Goal: Transaction & Acquisition: Purchase product/service

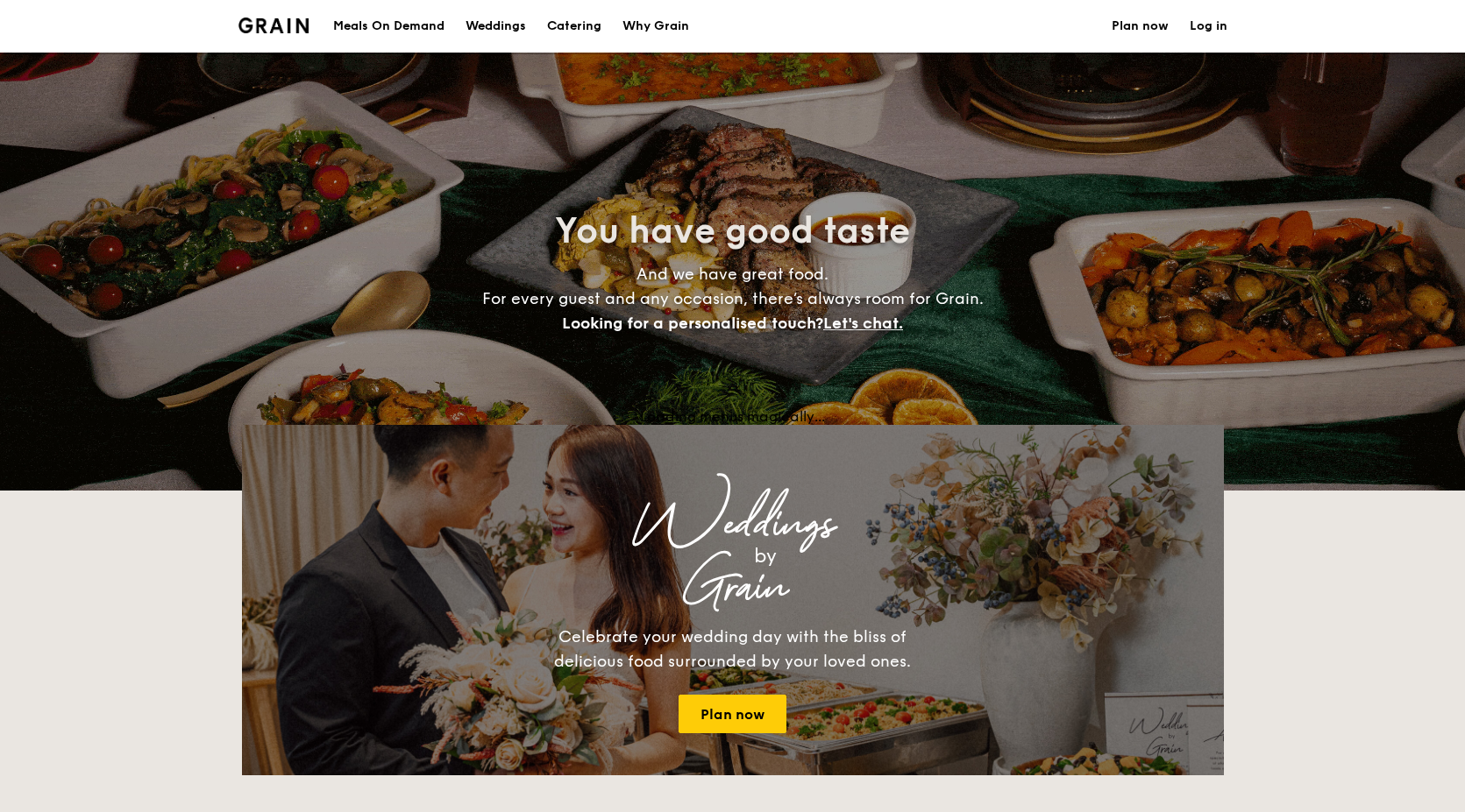
select select
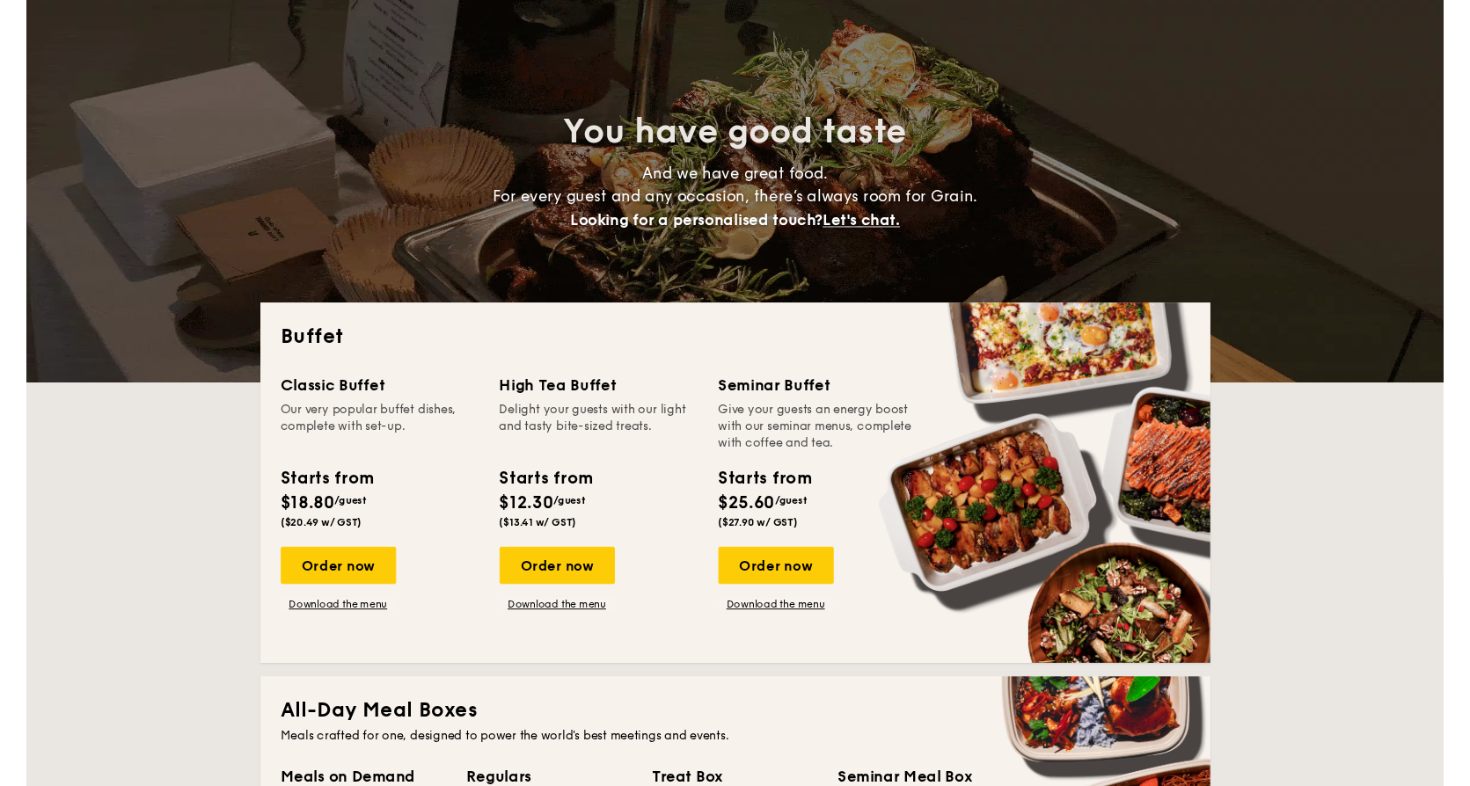
scroll to position [97, 0]
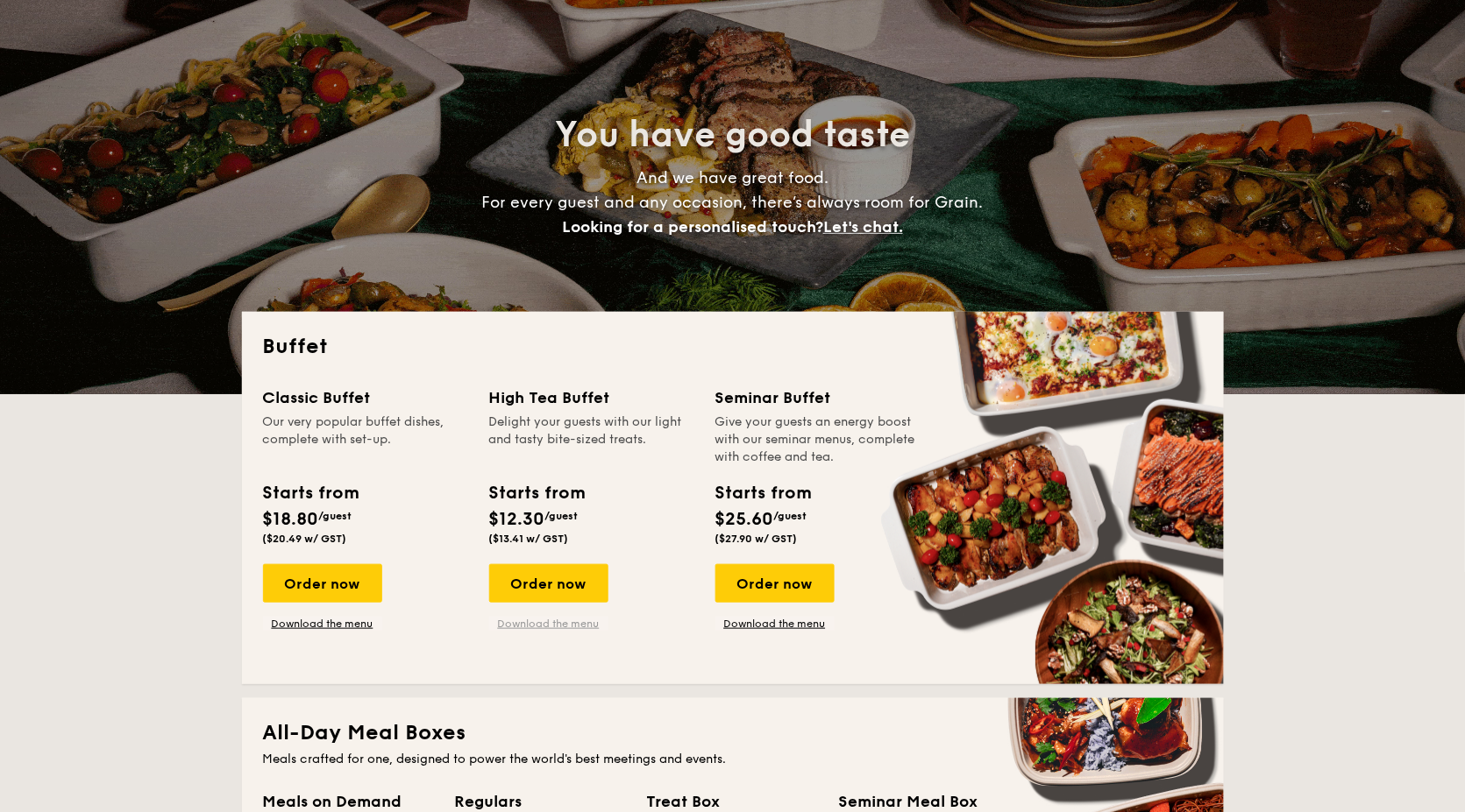
click at [550, 623] on link "Download the menu" at bounding box center [549, 624] width 120 height 14
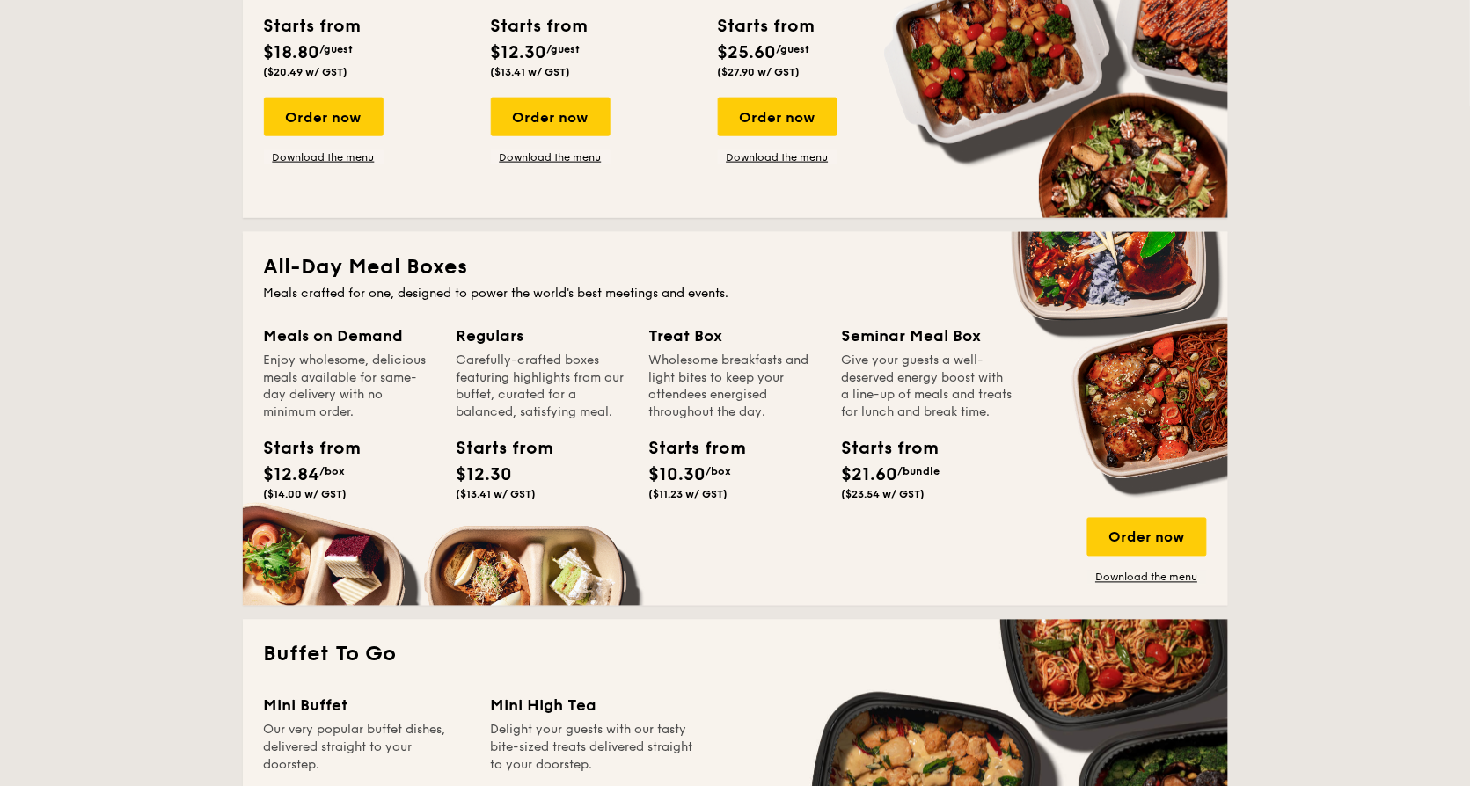
scroll to position [567, 0]
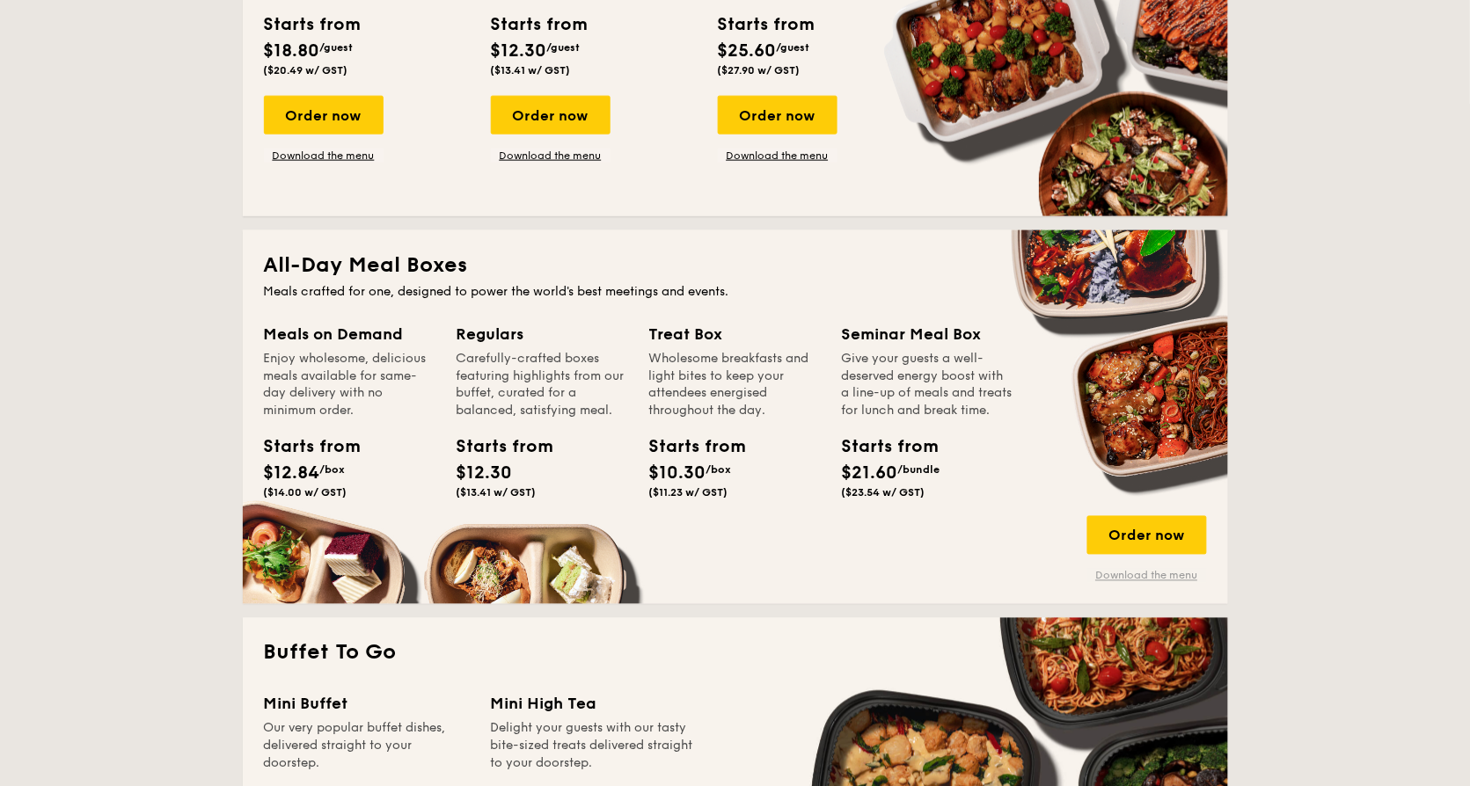
click at [1133, 573] on link "Download the menu" at bounding box center [1147, 576] width 120 height 14
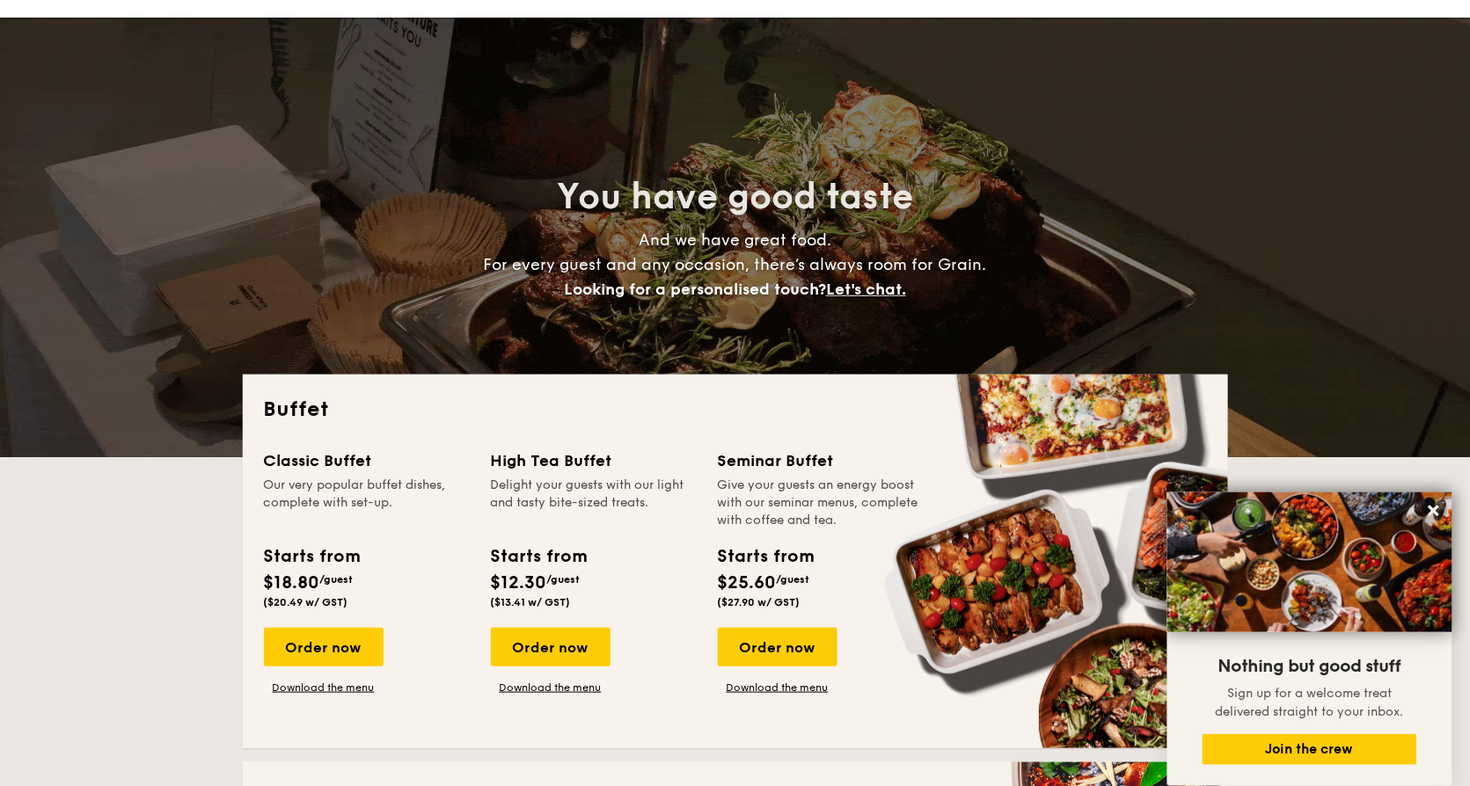
scroll to position [206, 0]
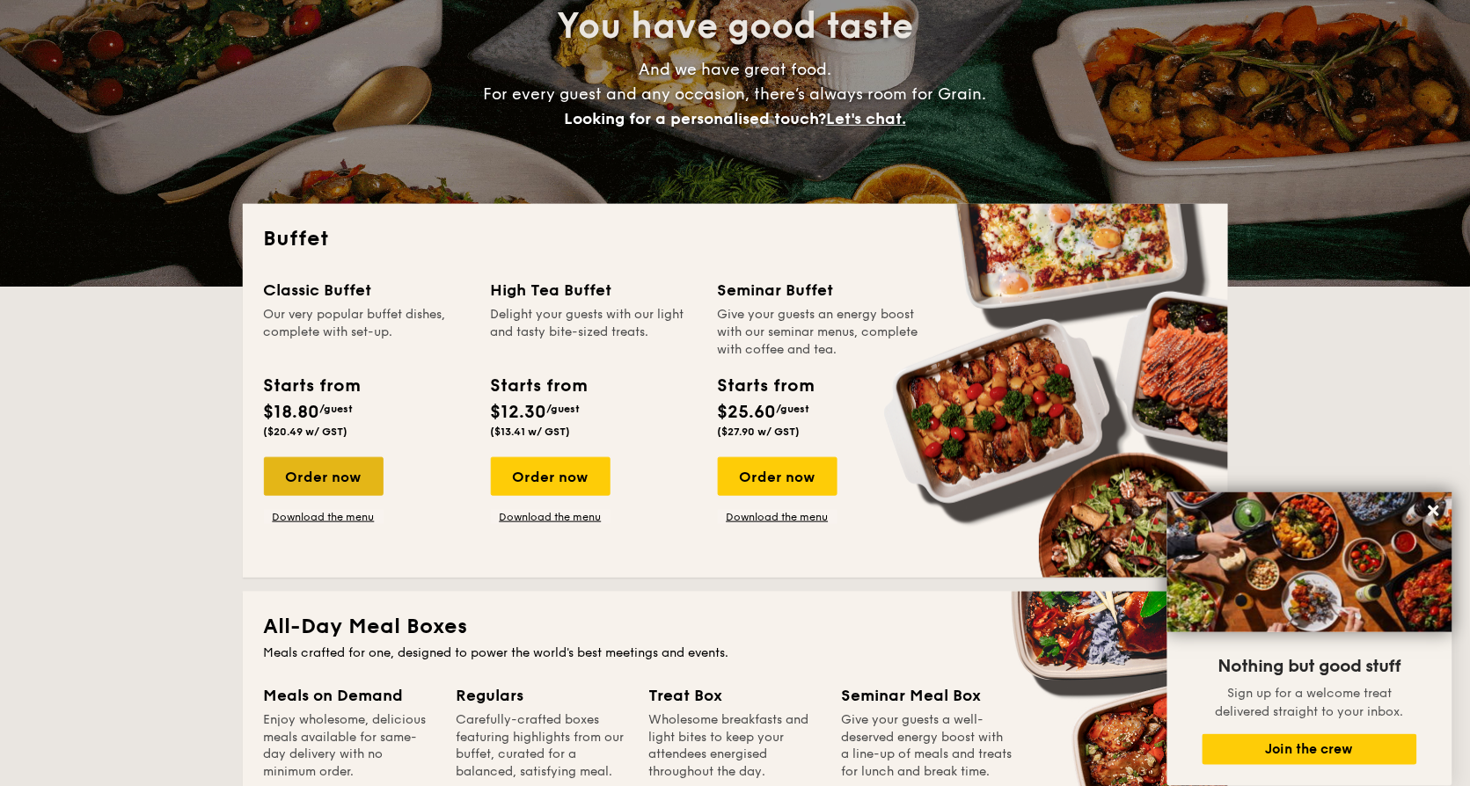
click at [308, 484] on div "Order now" at bounding box center [324, 476] width 120 height 39
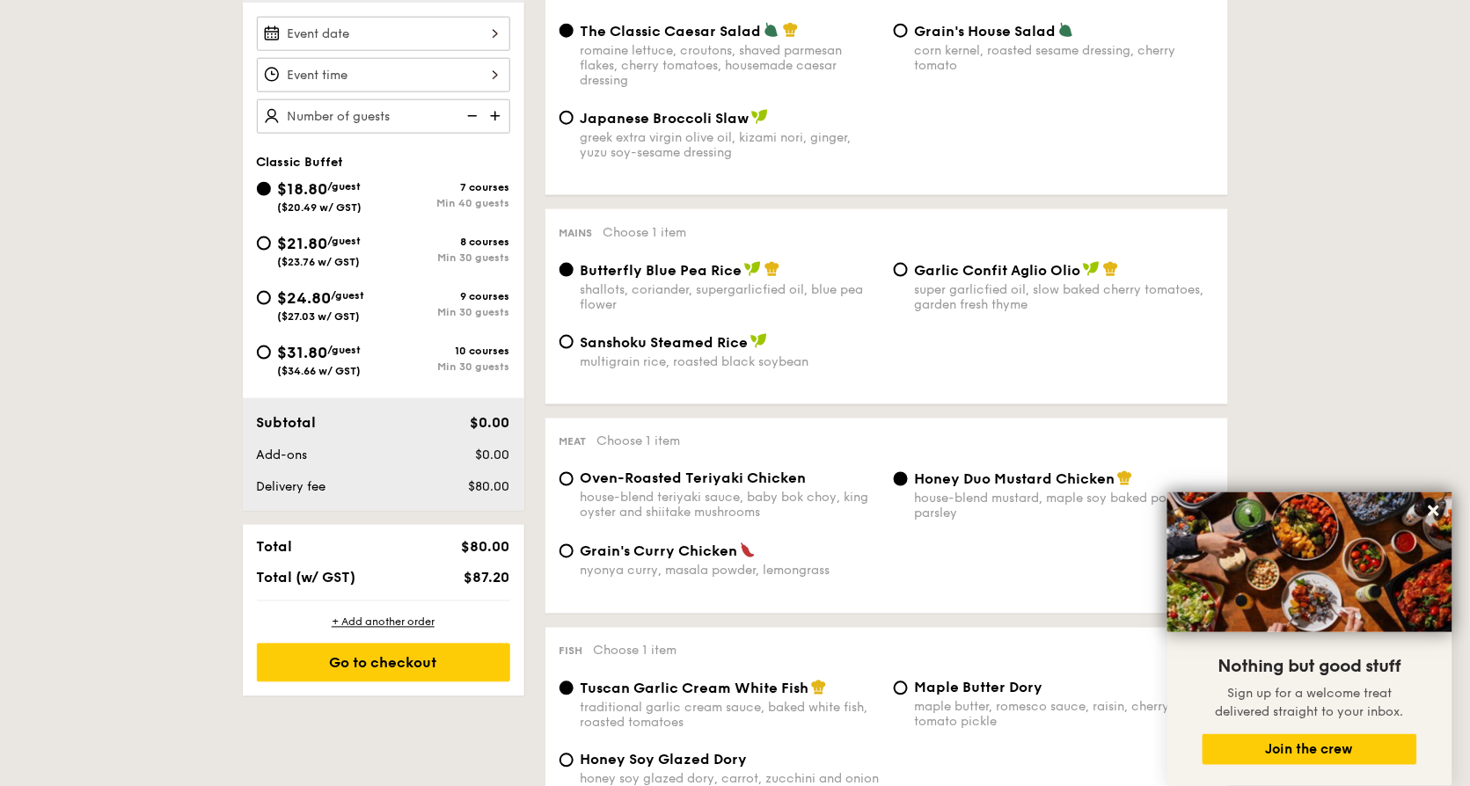
scroll to position [523, 0]
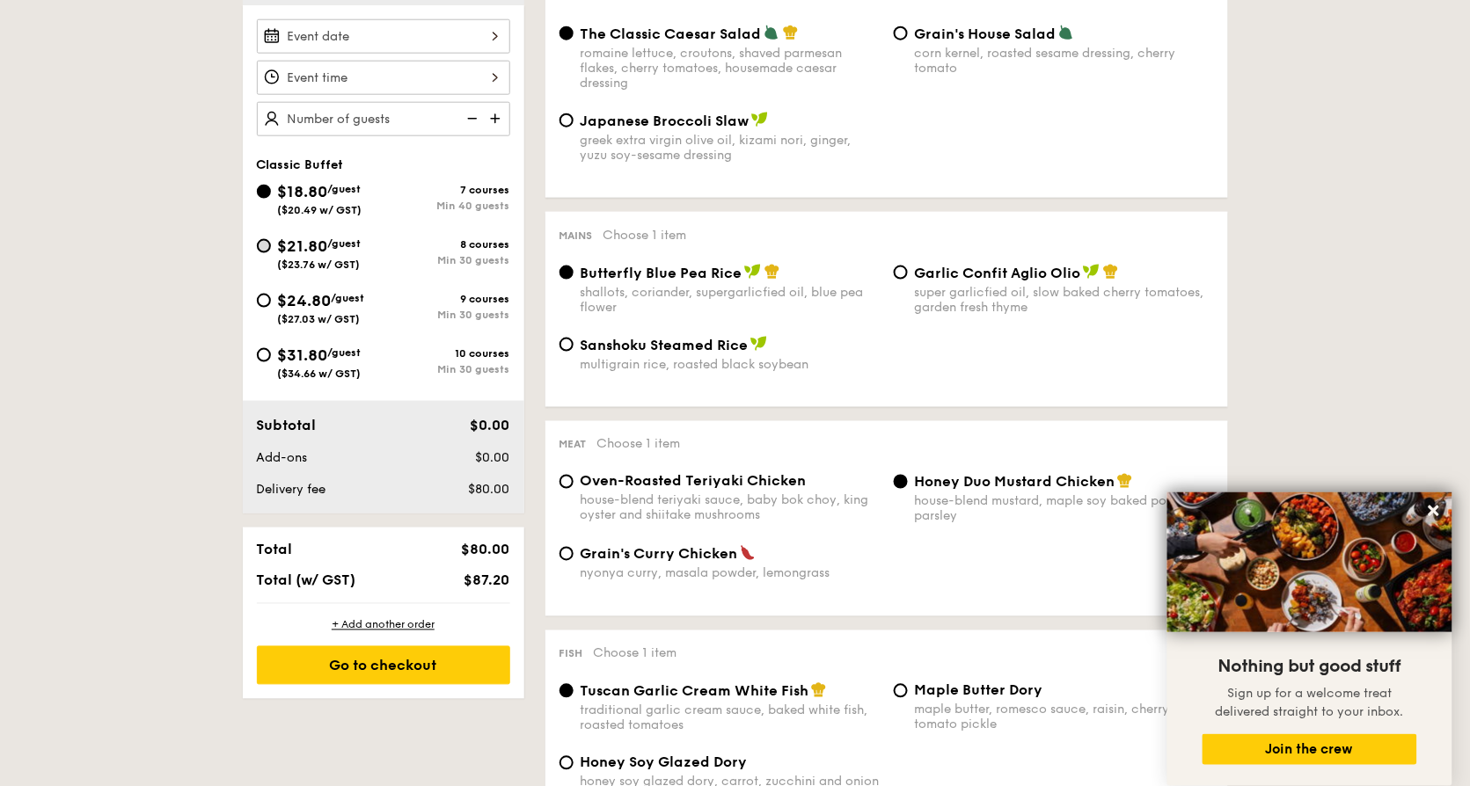
click at [266, 248] on input "$21.80 /guest ($23.76 w/ GST) 8 courses Min 30 guests" at bounding box center [264, 246] width 14 height 14
radio input "true"
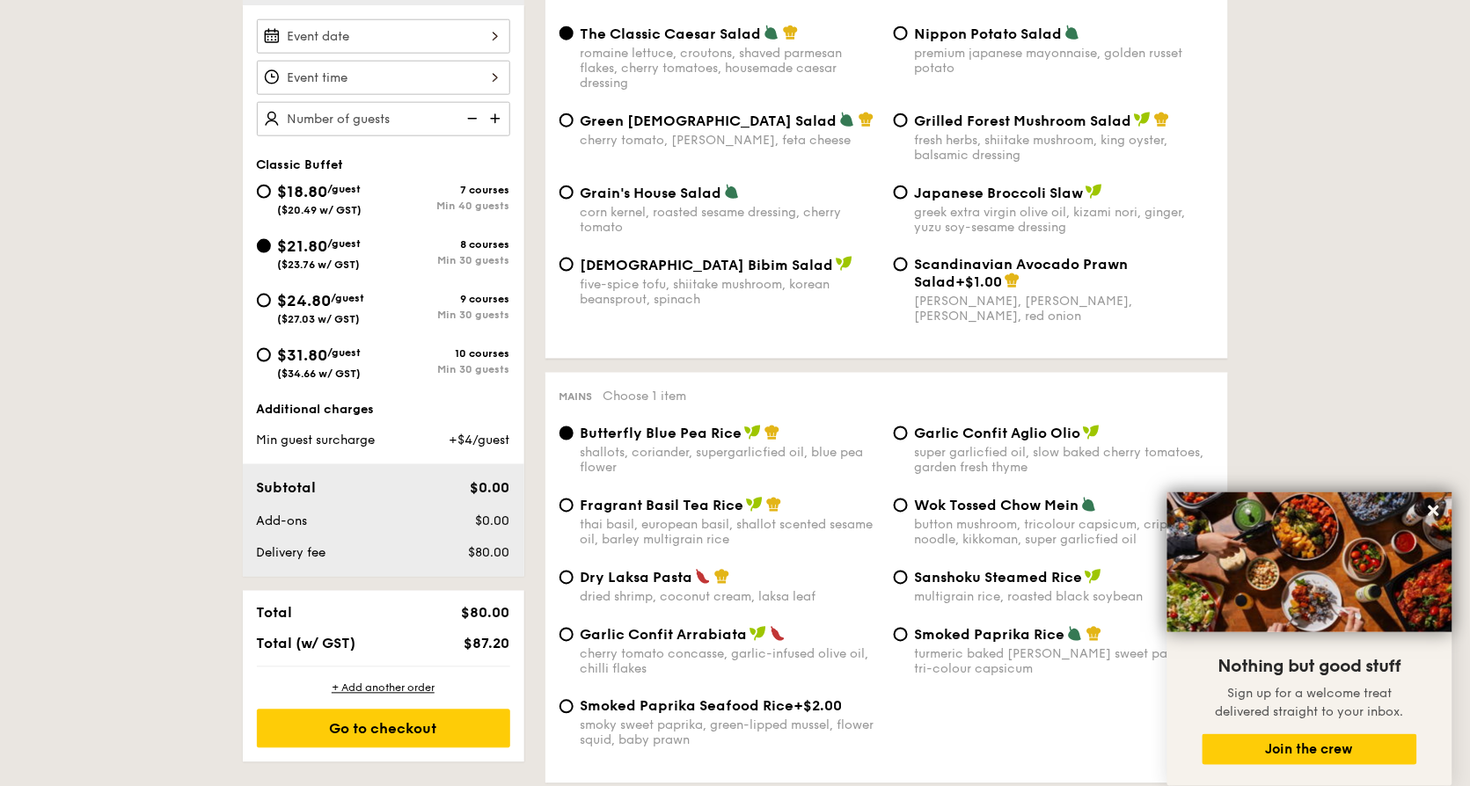
radio input "true"
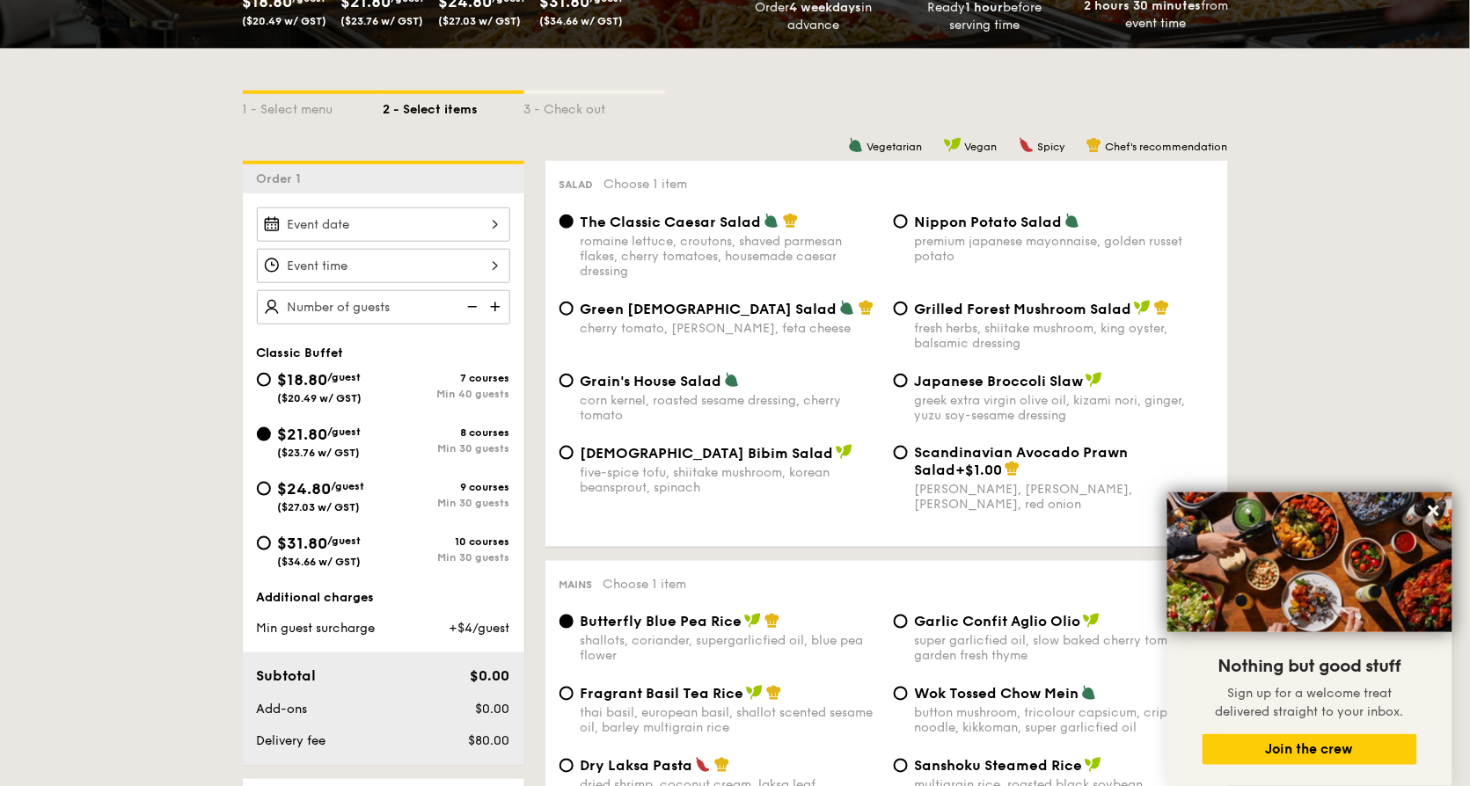
scroll to position [329, 0]
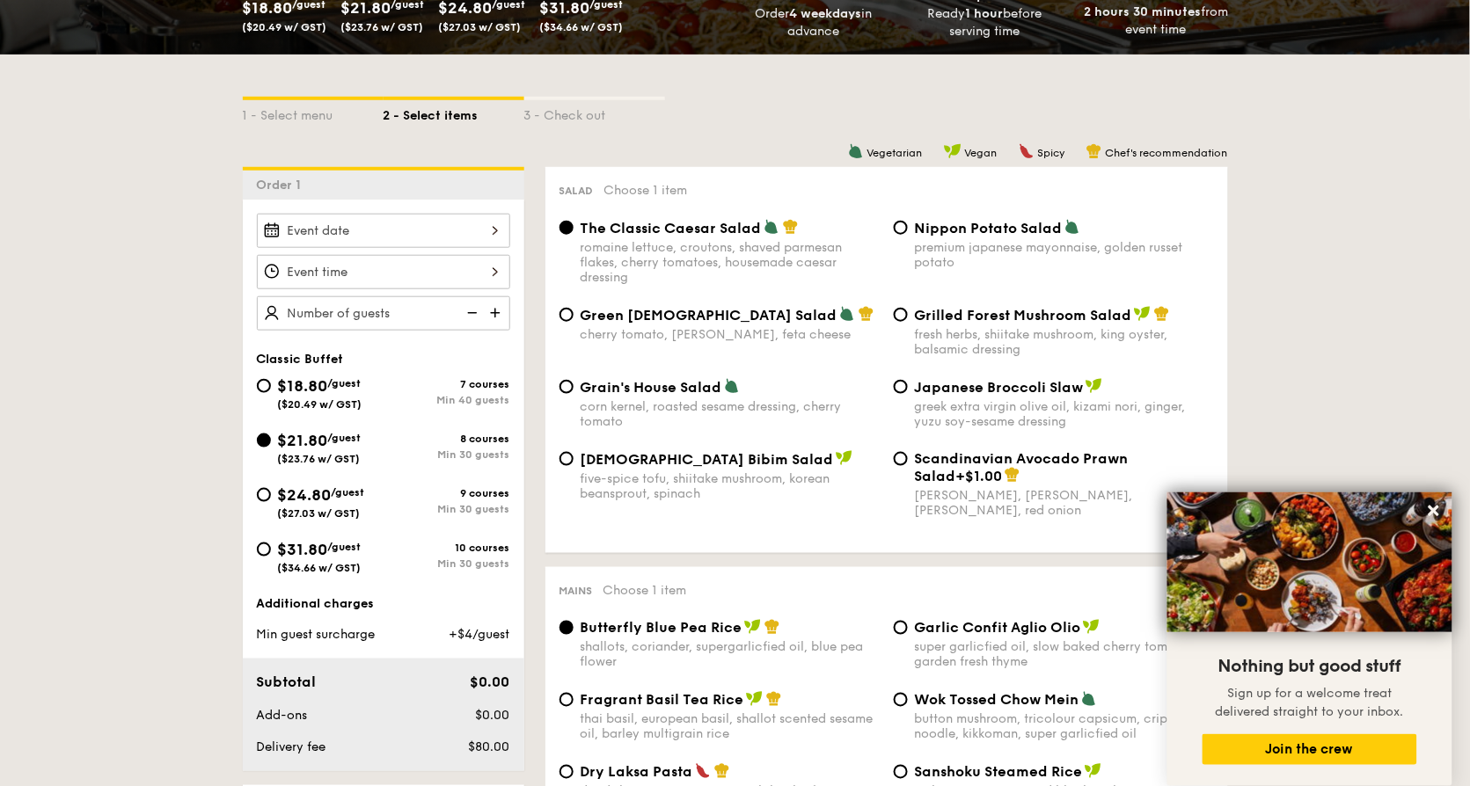
click at [449, 223] on div "2025 Sep [DATE] Tue Wed Thu Fri Sat Sun 1 2 3 4 5 6 7 8 9 10 11 12 13 14 15 16 …" at bounding box center [383, 231] width 253 height 34
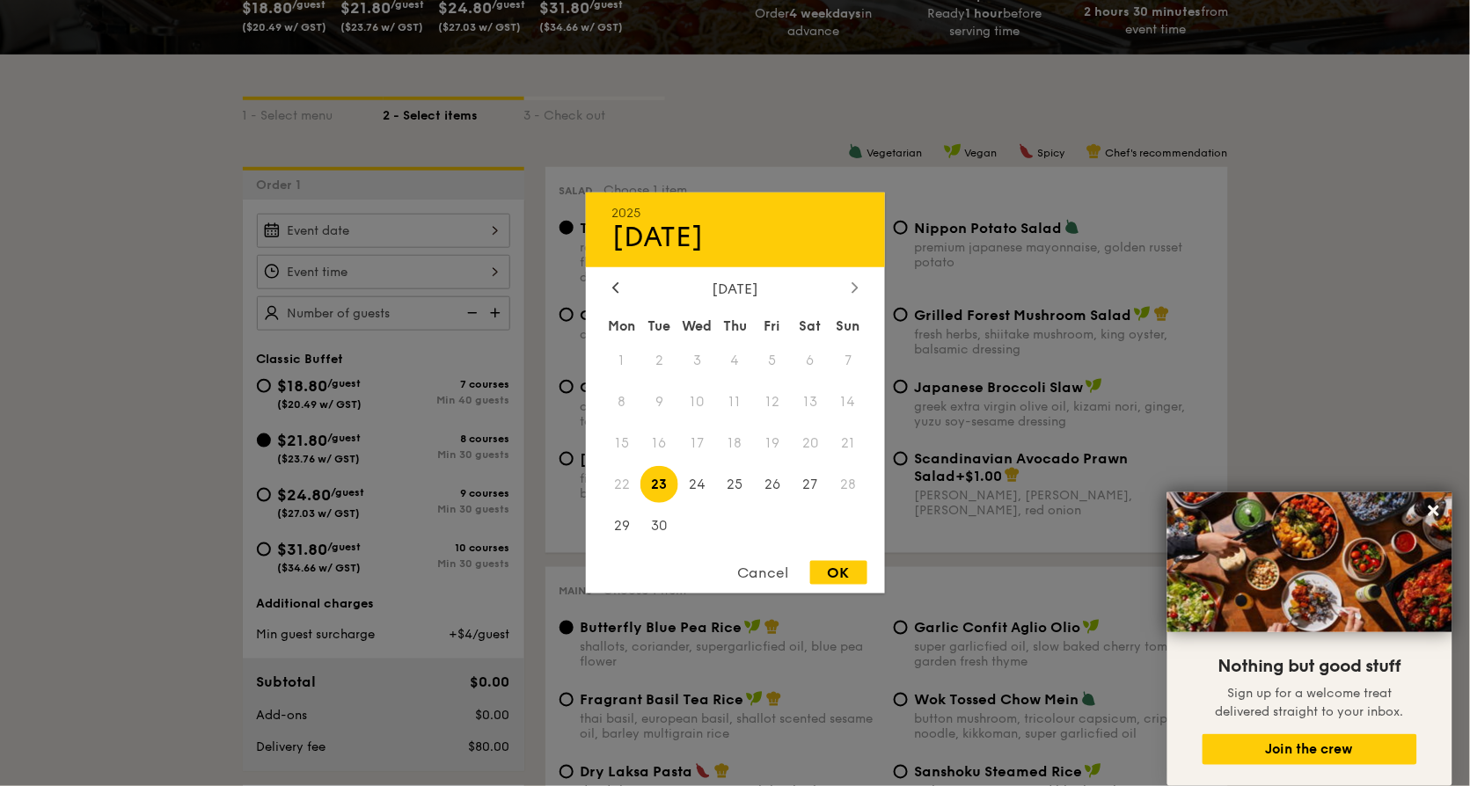
click at [851, 290] on icon at bounding box center [854, 286] width 7 height 11
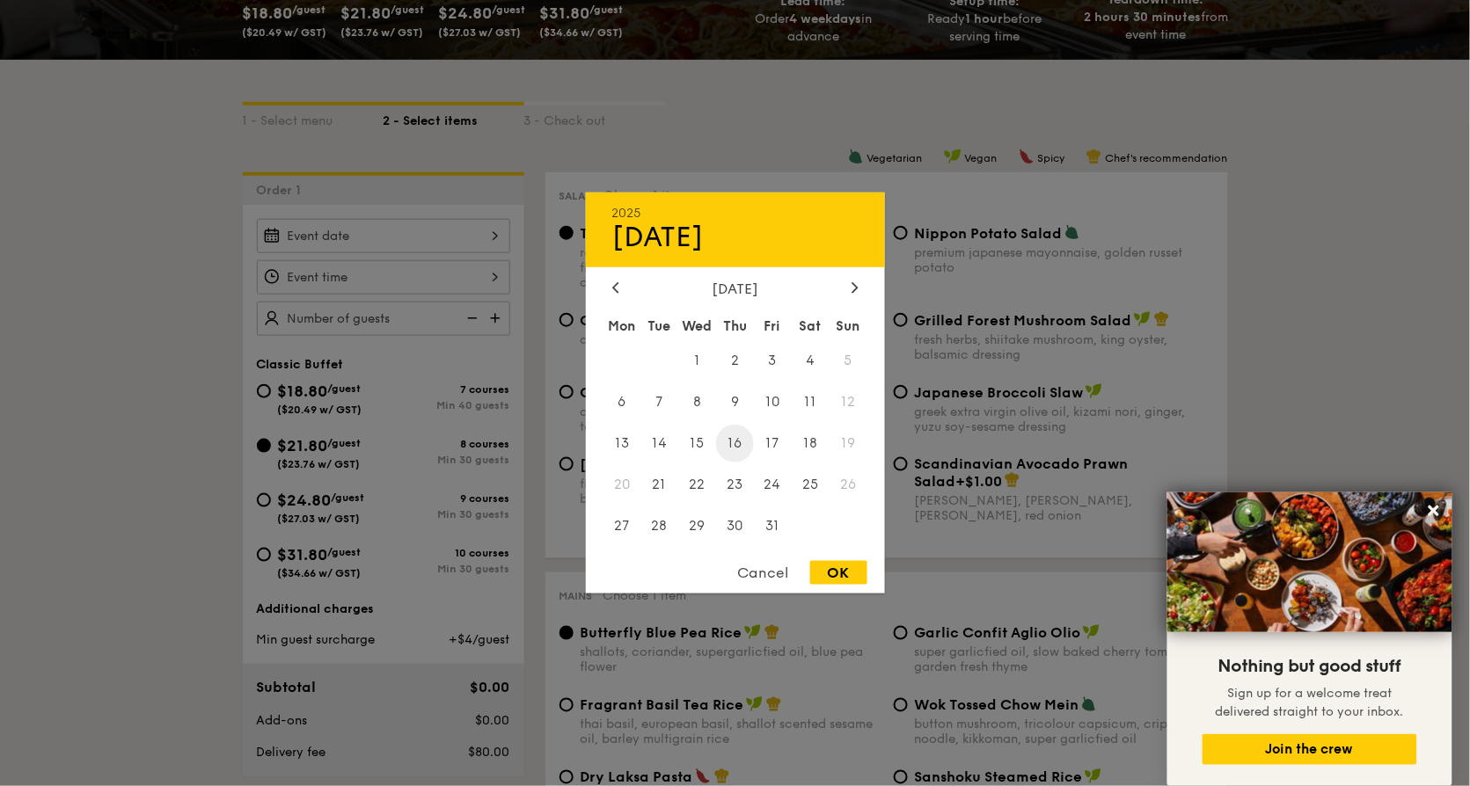
scroll to position [324, 0]
click at [849, 284] on div at bounding box center [855, 289] width 16 height 17
click at [661, 444] on span "11" at bounding box center [659, 444] width 38 height 38
click at [837, 573] on div "OK" at bounding box center [838, 573] width 57 height 24
type input "[DATE]"
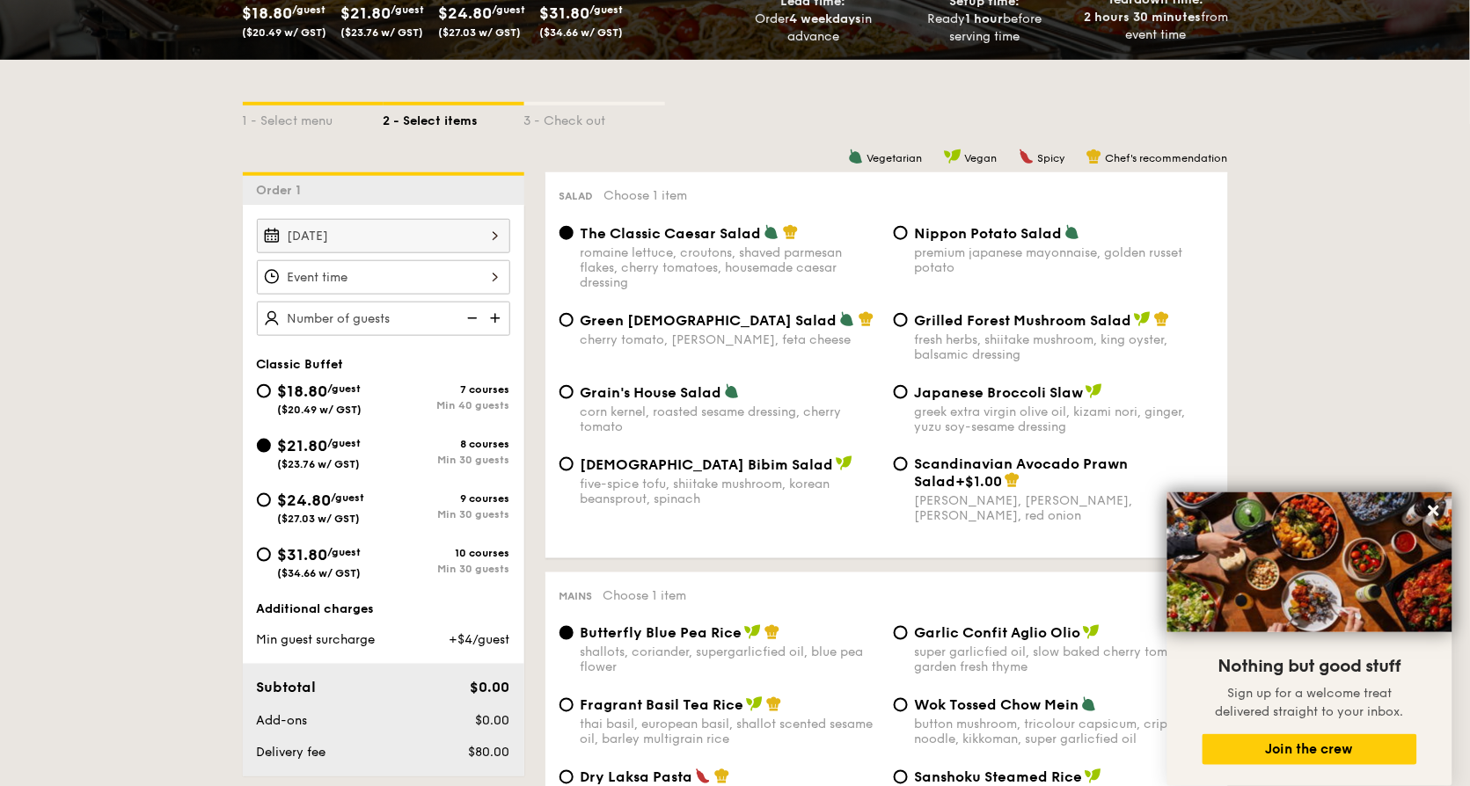
click at [339, 273] on div at bounding box center [383, 277] width 253 height 34
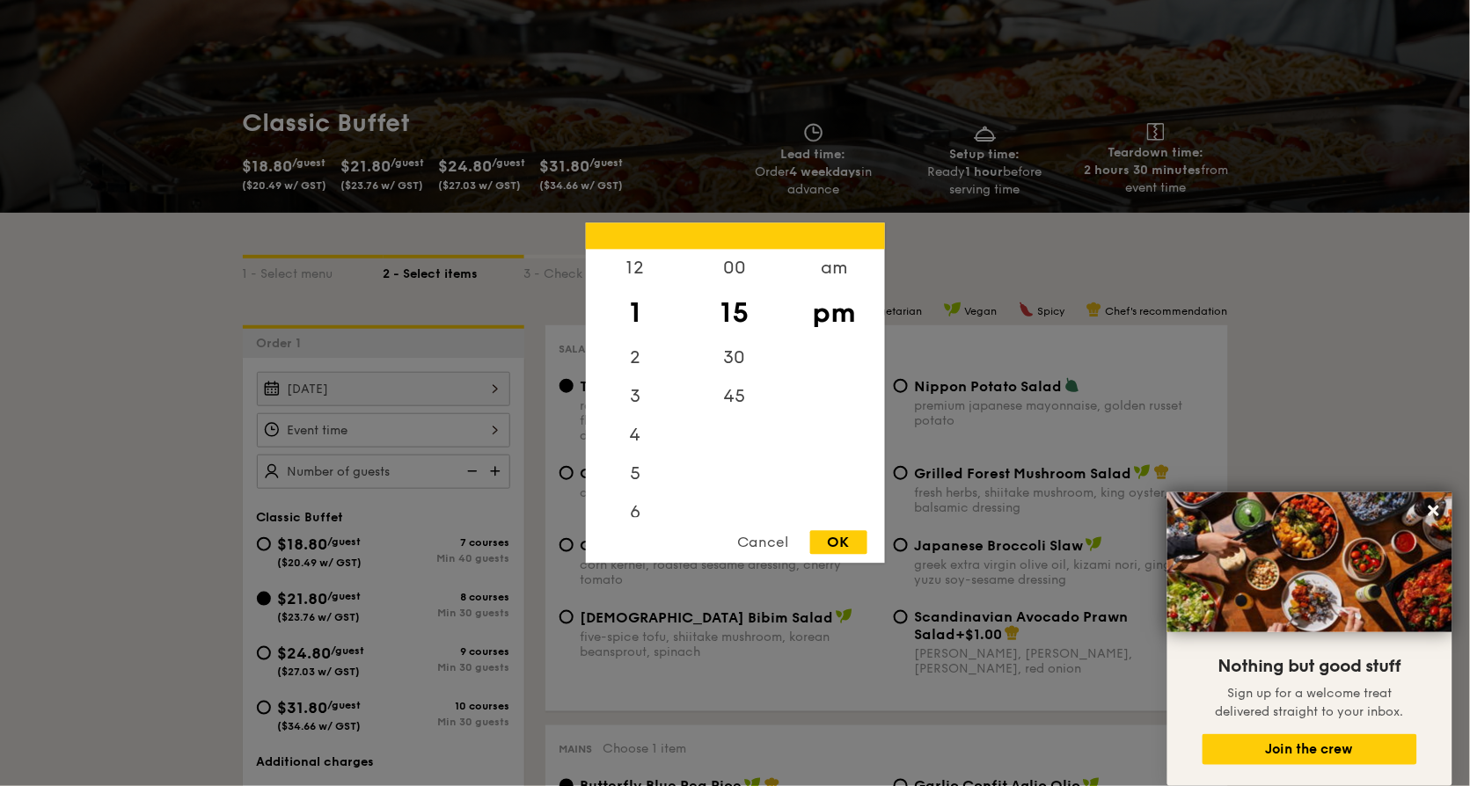
scroll to position [166, 0]
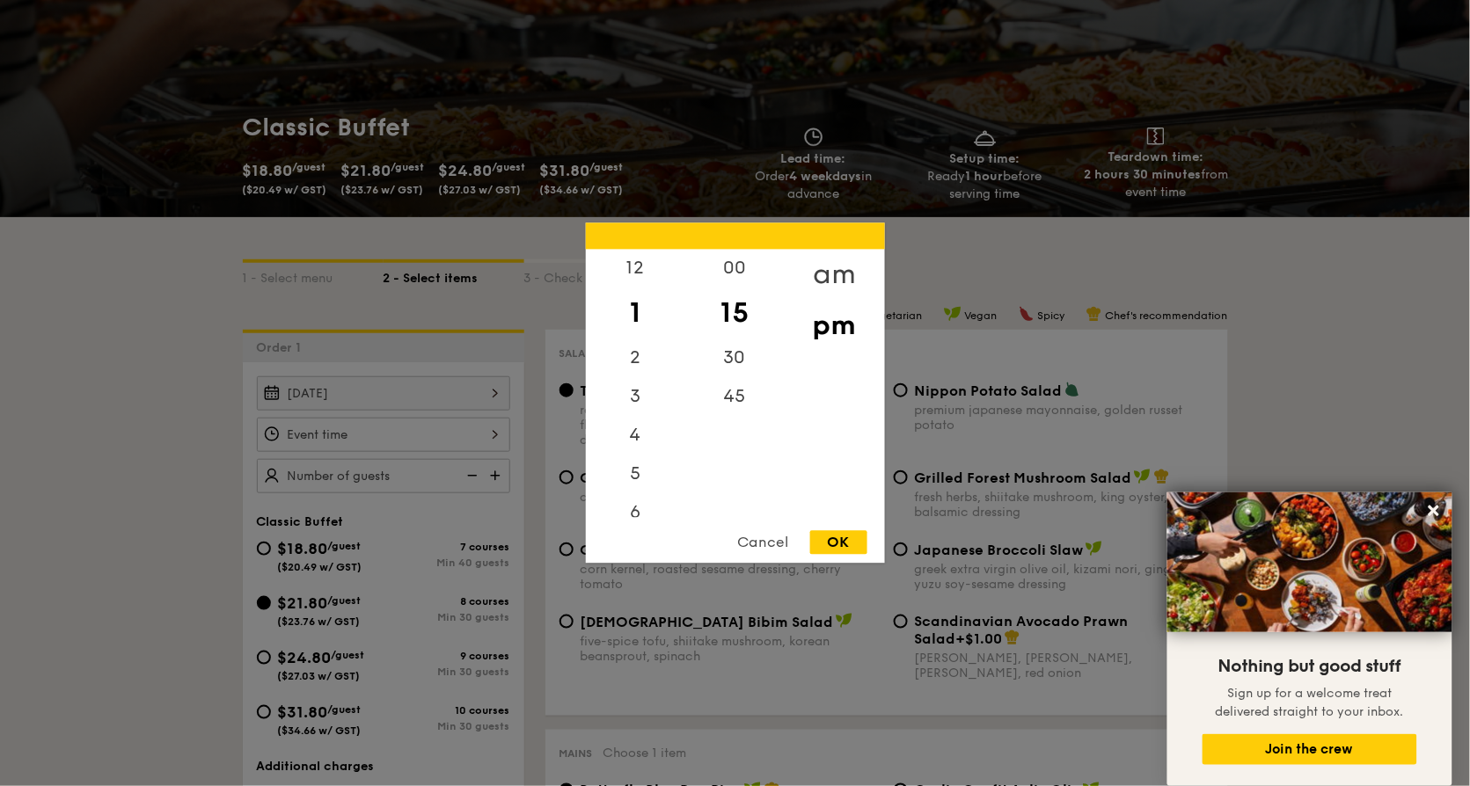
click at [837, 270] on div "am" at bounding box center [834, 275] width 99 height 51
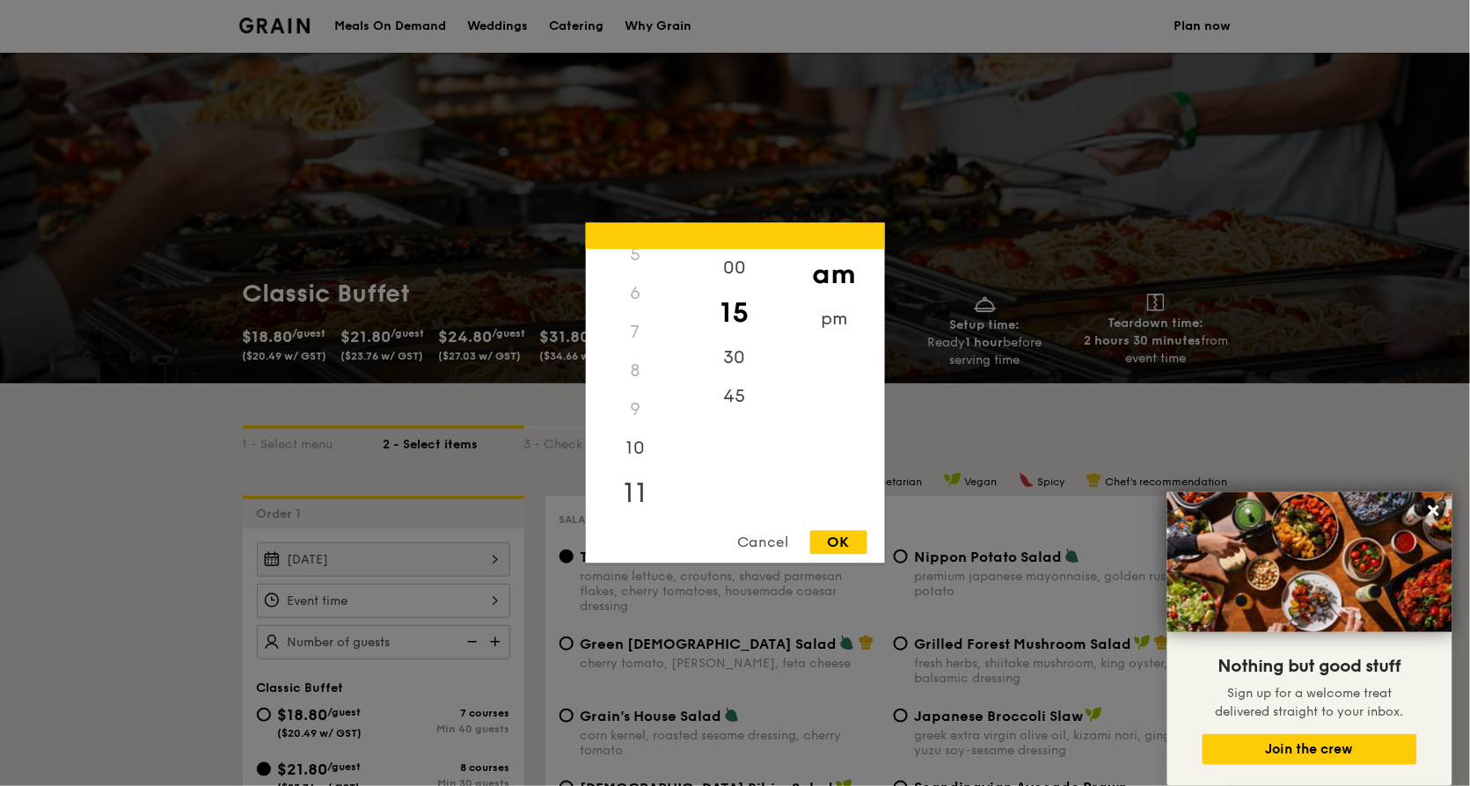
scroll to position [211, 0]
click at [646, 497] on div "11" at bounding box center [635, 492] width 99 height 51
click at [707, 411] on div "45" at bounding box center [734, 403] width 99 height 51
click at [842, 547] on div "OK" at bounding box center [838, 543] width 57 height 24
type input "11:45AM"
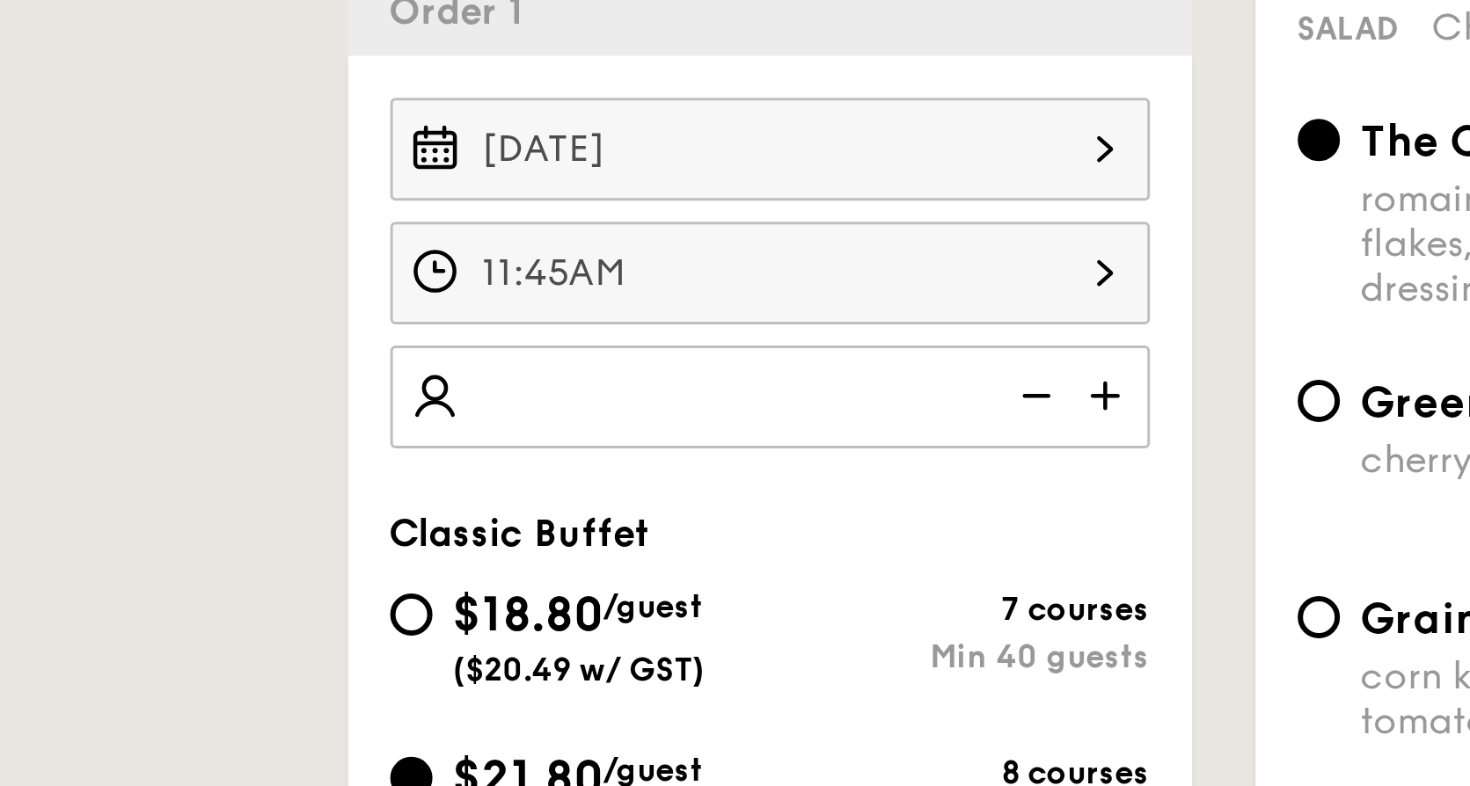
scroll to position [279, 0]
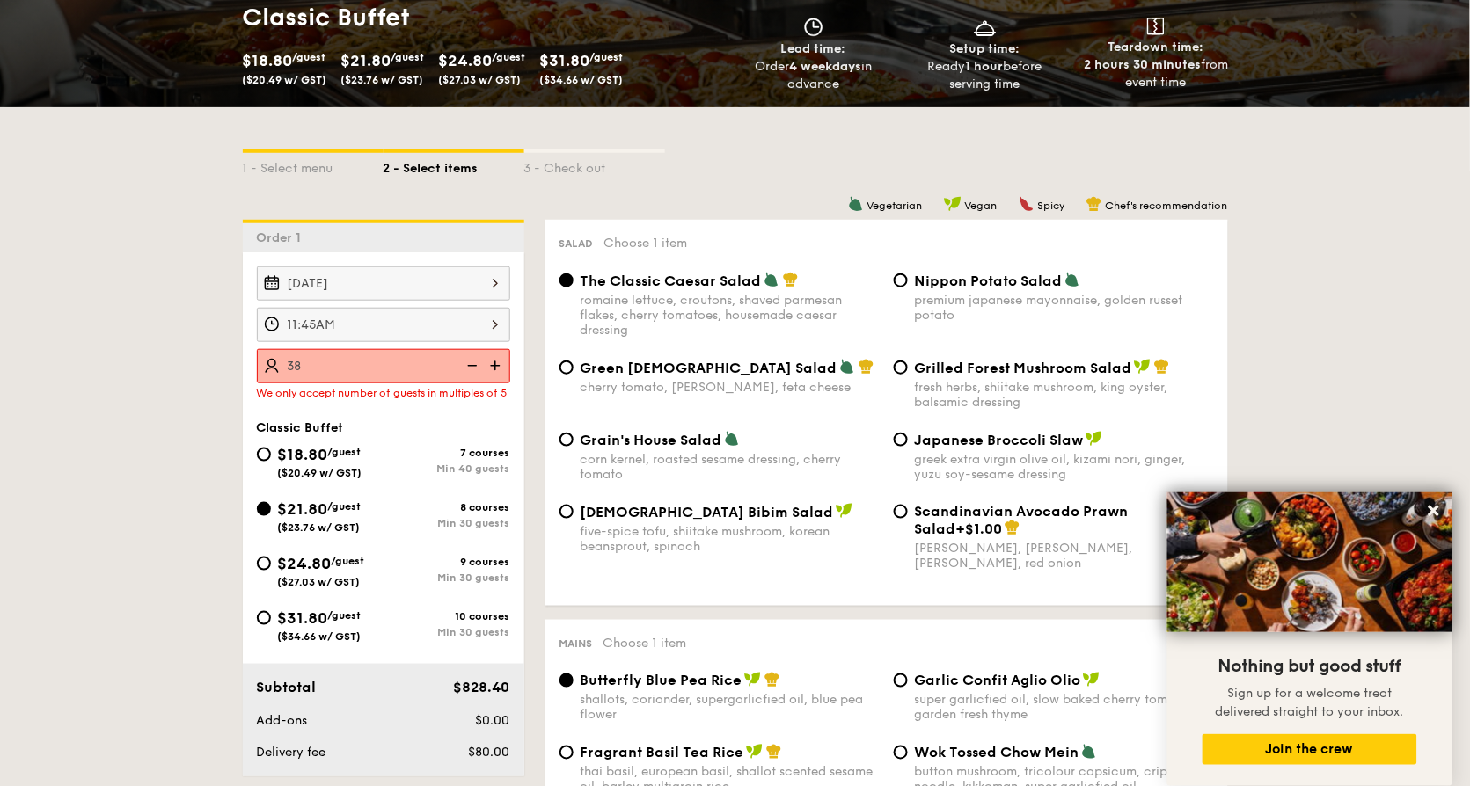
scroll to position [274, 0]
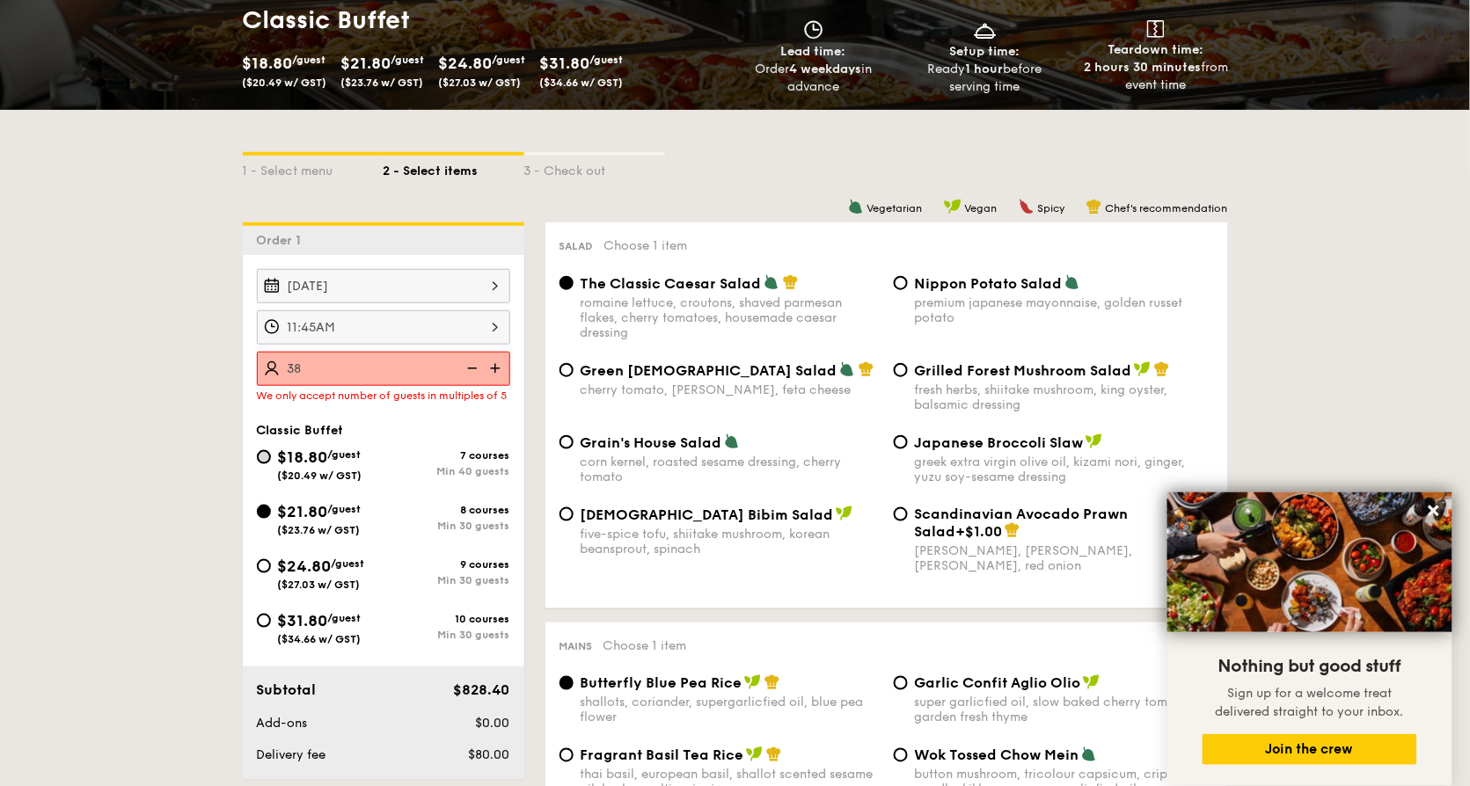
type input "38 guests"
click at [261, 464] on input "$18.80 /guest ($20.49 w/ GST) 7 courses Min 40 guests" at bounding box center [264, 457] width 14 height 14
radio input "true"
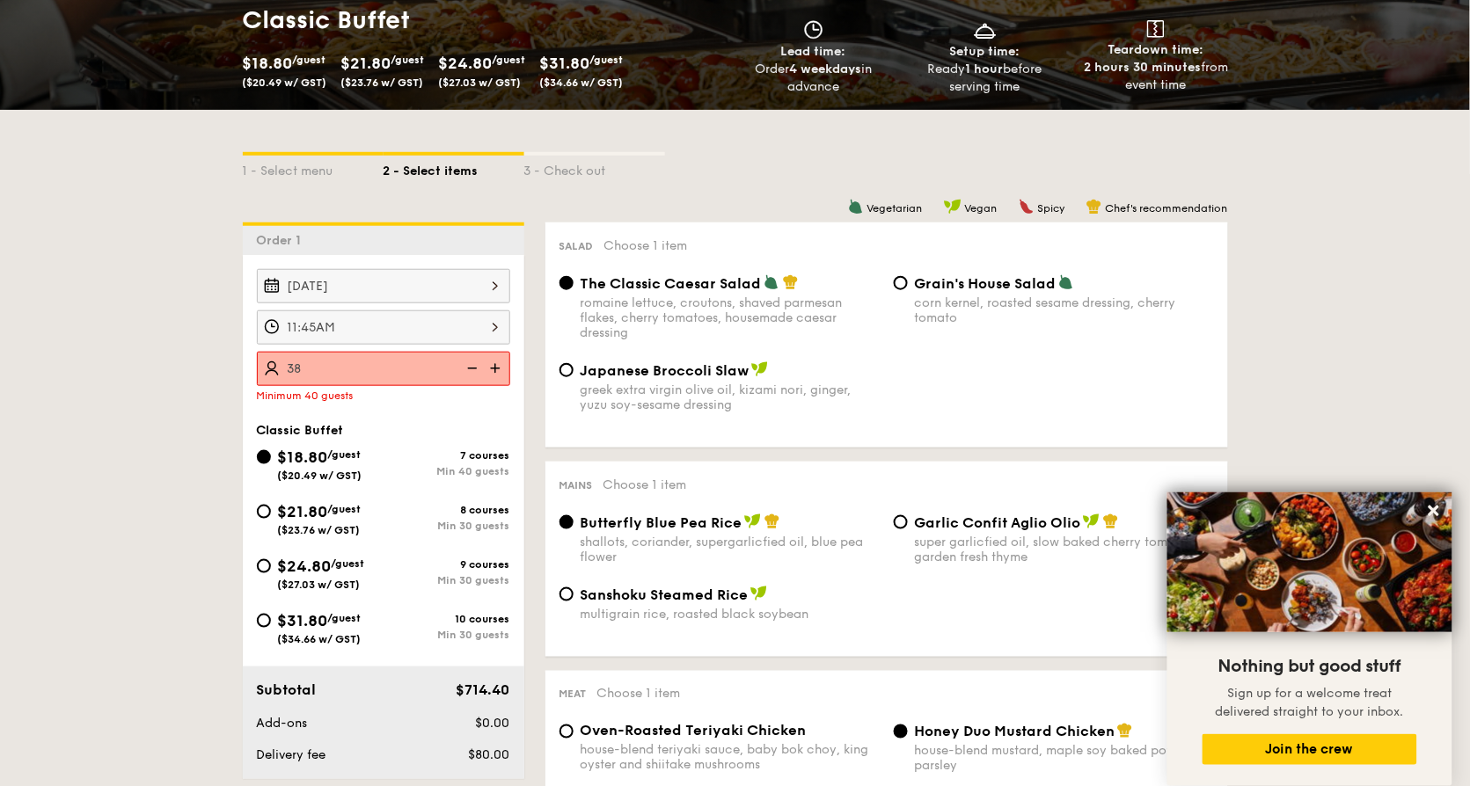
radio input "true"
click at [490, 365] on img at bounding box center [497, 368] width 26 height 33
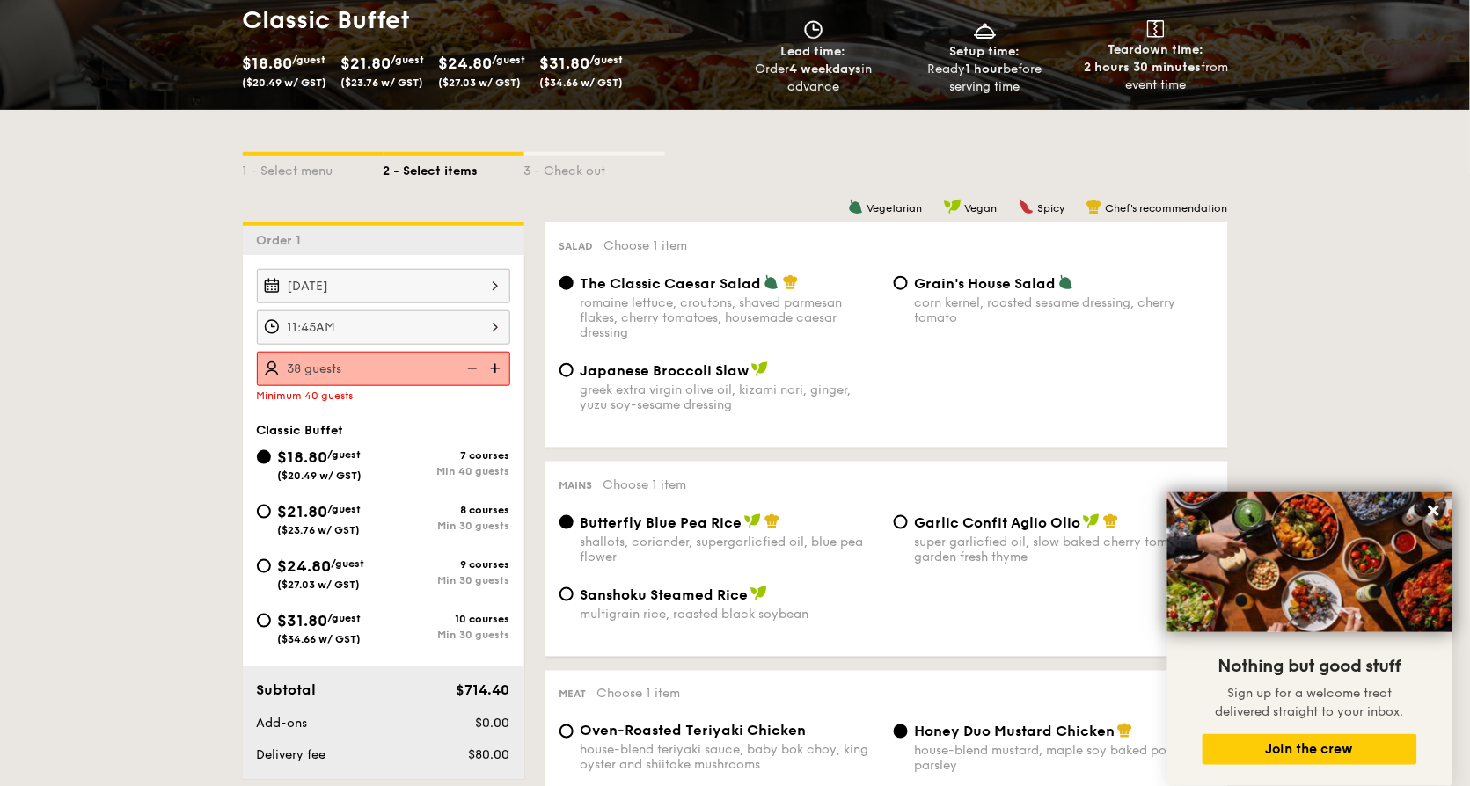
type input "40 guests"
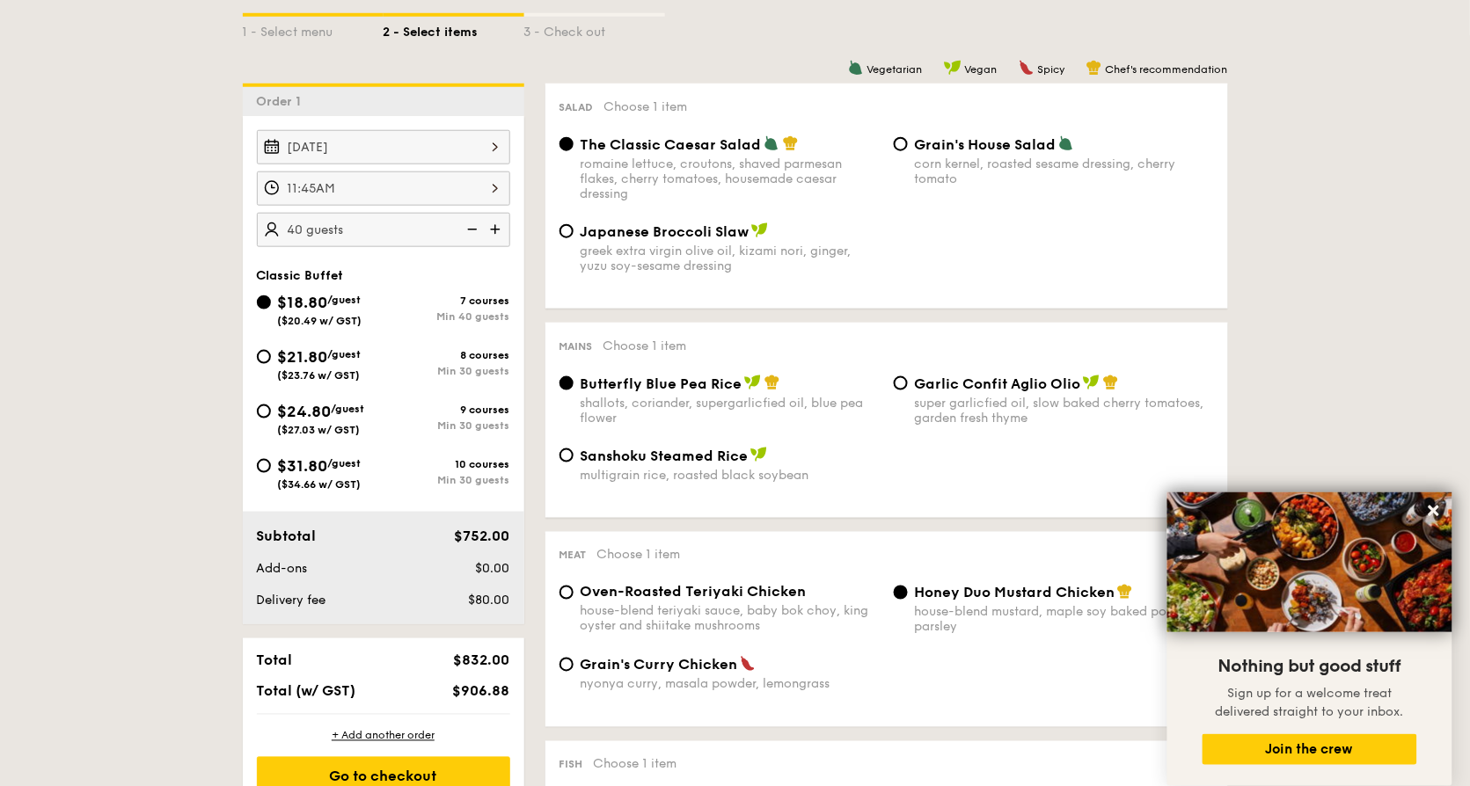
scroll to position [408, 0]
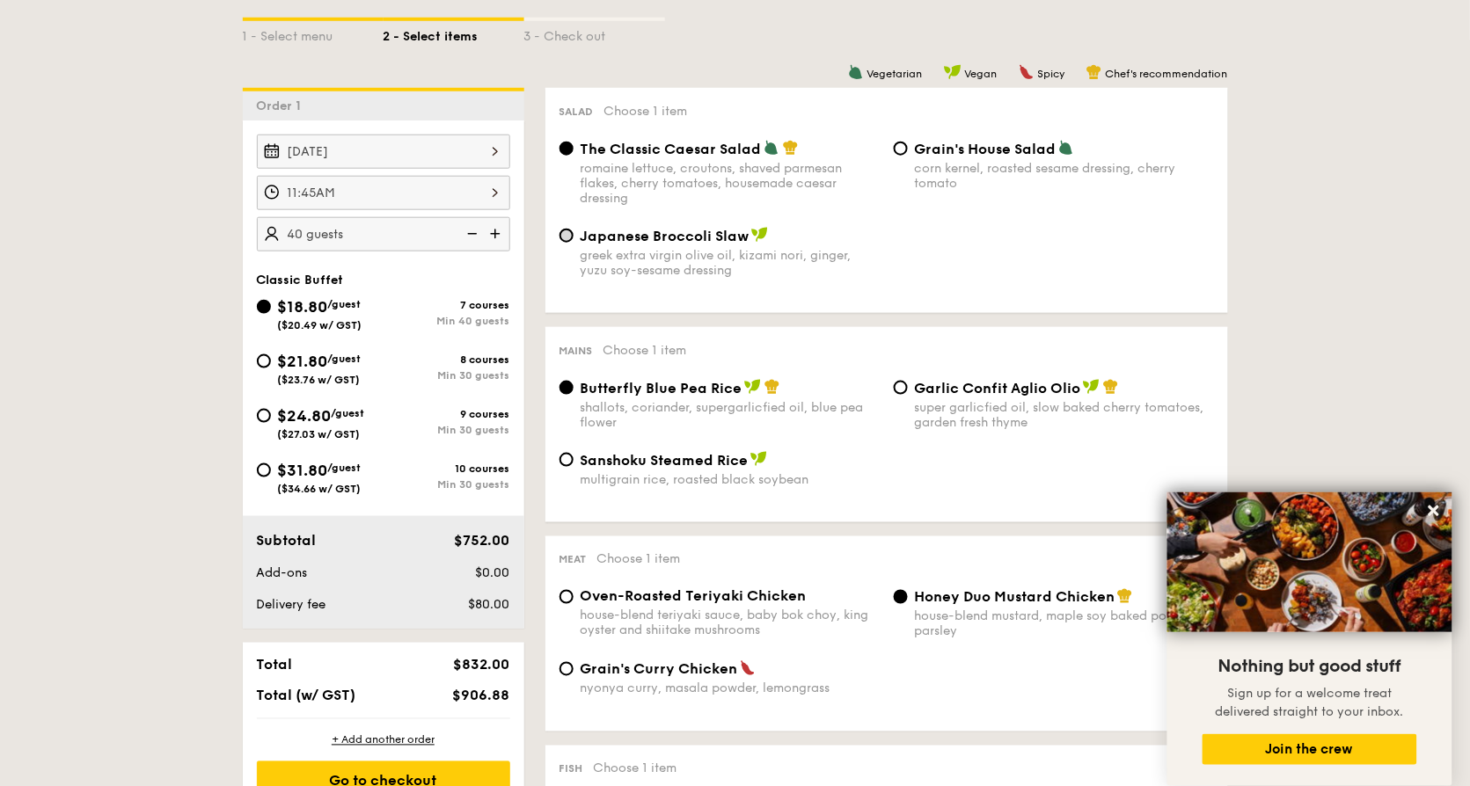
click at [571, 233] on input "Japanese Broccoli Slaw greek extra virgin olive oil, kizami nori, ginger, yuzu …" at bounding box center [566, 236] width 14 height 14
radio input "true"
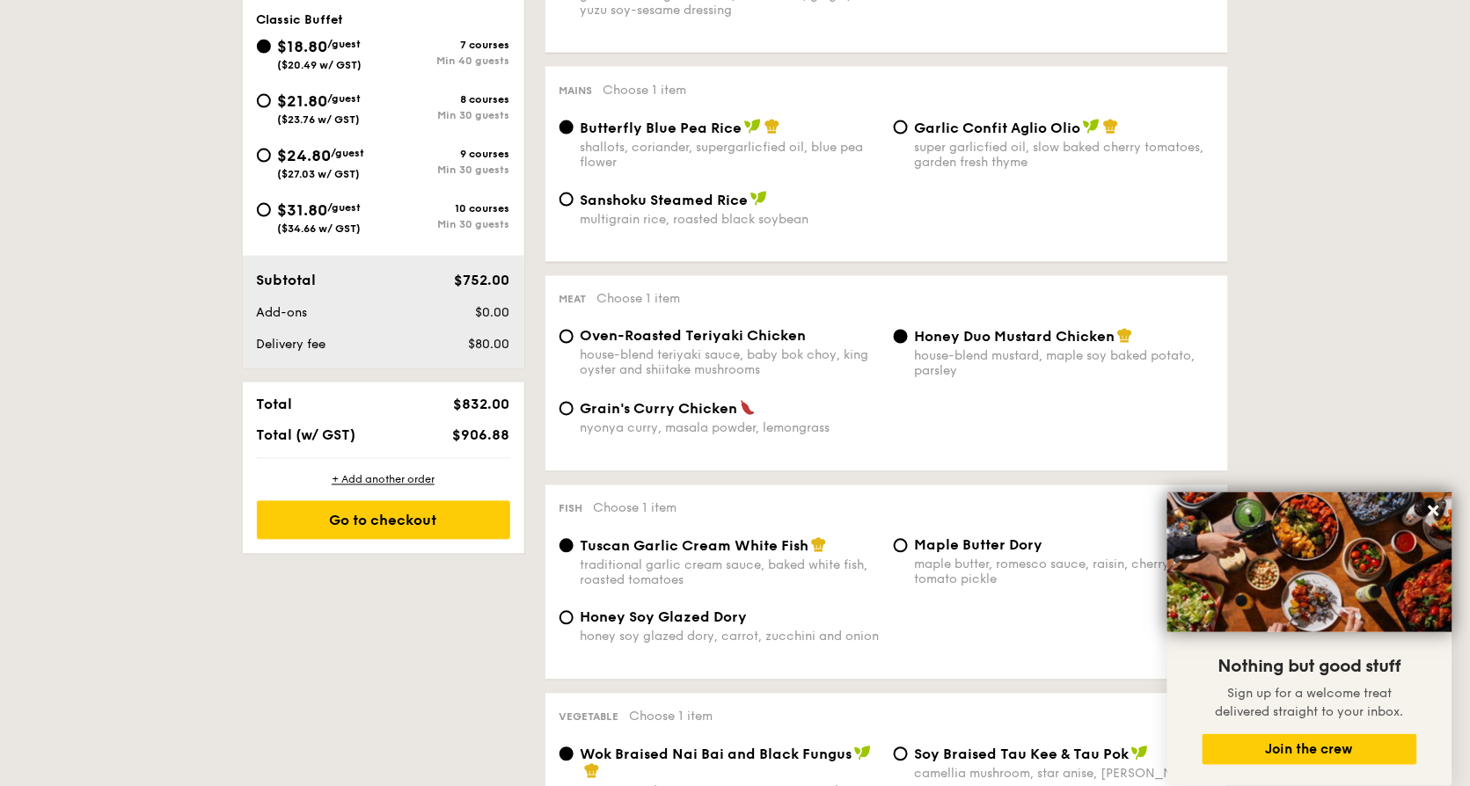
scroll to position [669, 0]
click at [582, 344] on span "Oven-Roasted Teriyaki Chicken" at bounding box center [693, 335] width 226 height 17
click at [573, 343] on input "Oven-Roasted Teriyaki Chicken house-blend teriyaki sauce, baby bok choy, king o…" at bounding box center [566, 336] width 14 height 14
radio input "true"
click at [912, 339] on div "Honey Duo Mustard Chicken house-blend mustard, maple soy baked potato, parsley" at bounding box center [1054, 352] width 334 height 51
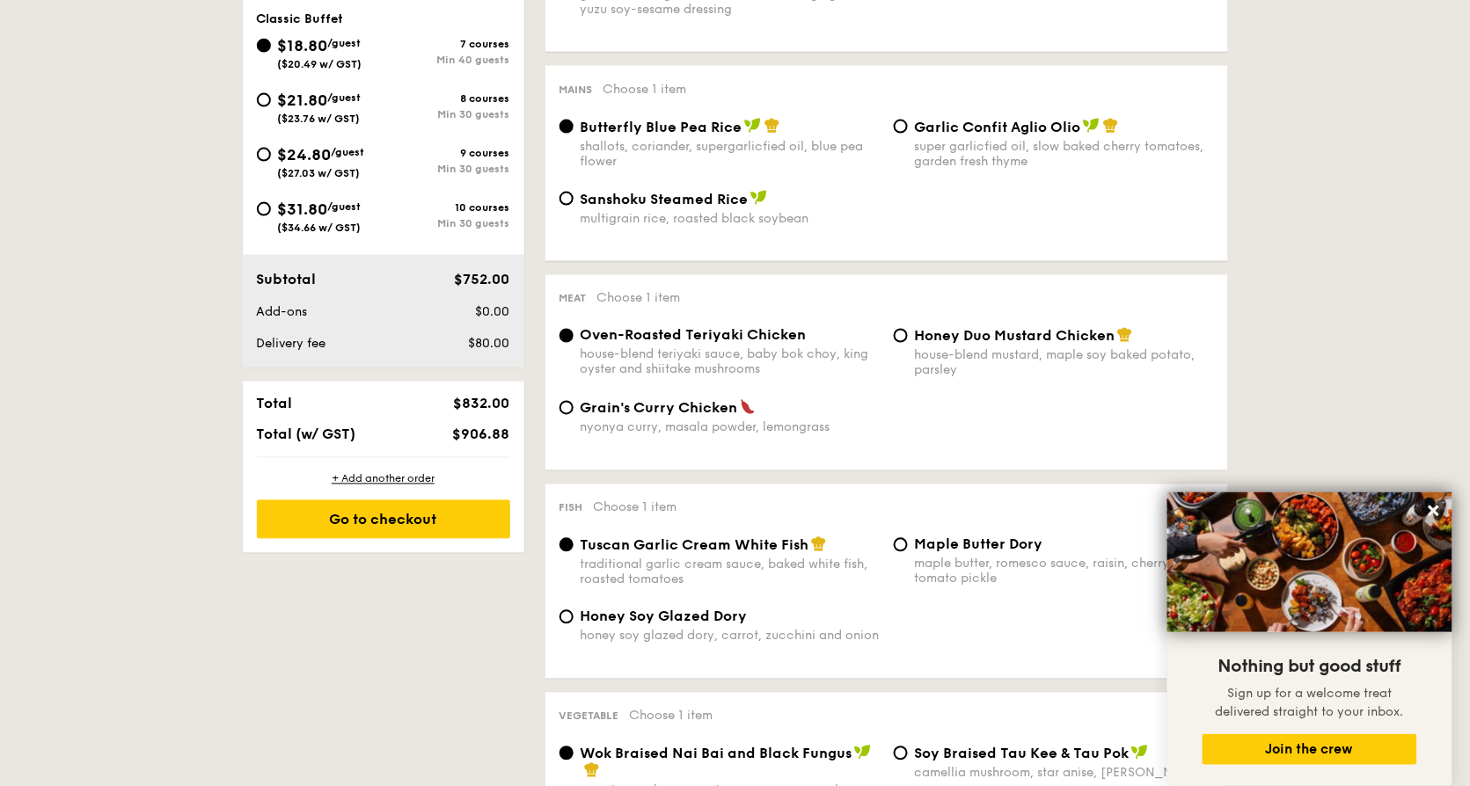
click at [909, 347] on div "Honey Duo Mustard Chicken house-blend mustard, maple soy baked potato, parsley" at bounding box center [1054, 352] width 334 height 51
click at [881, 343] on div "Oven-Roasted Teriyaki Chicken house-blend teriyaki sauce, baby bok choy, king o…" at bounding box center [719, 352] width 334 height 50
click at [899, 343] on input "Honey Duo Mustard Chicken house-blend mustard, maple soy baked potato, parsley" at bounding box center [901, 336] width 14 height 14
radio input "true"
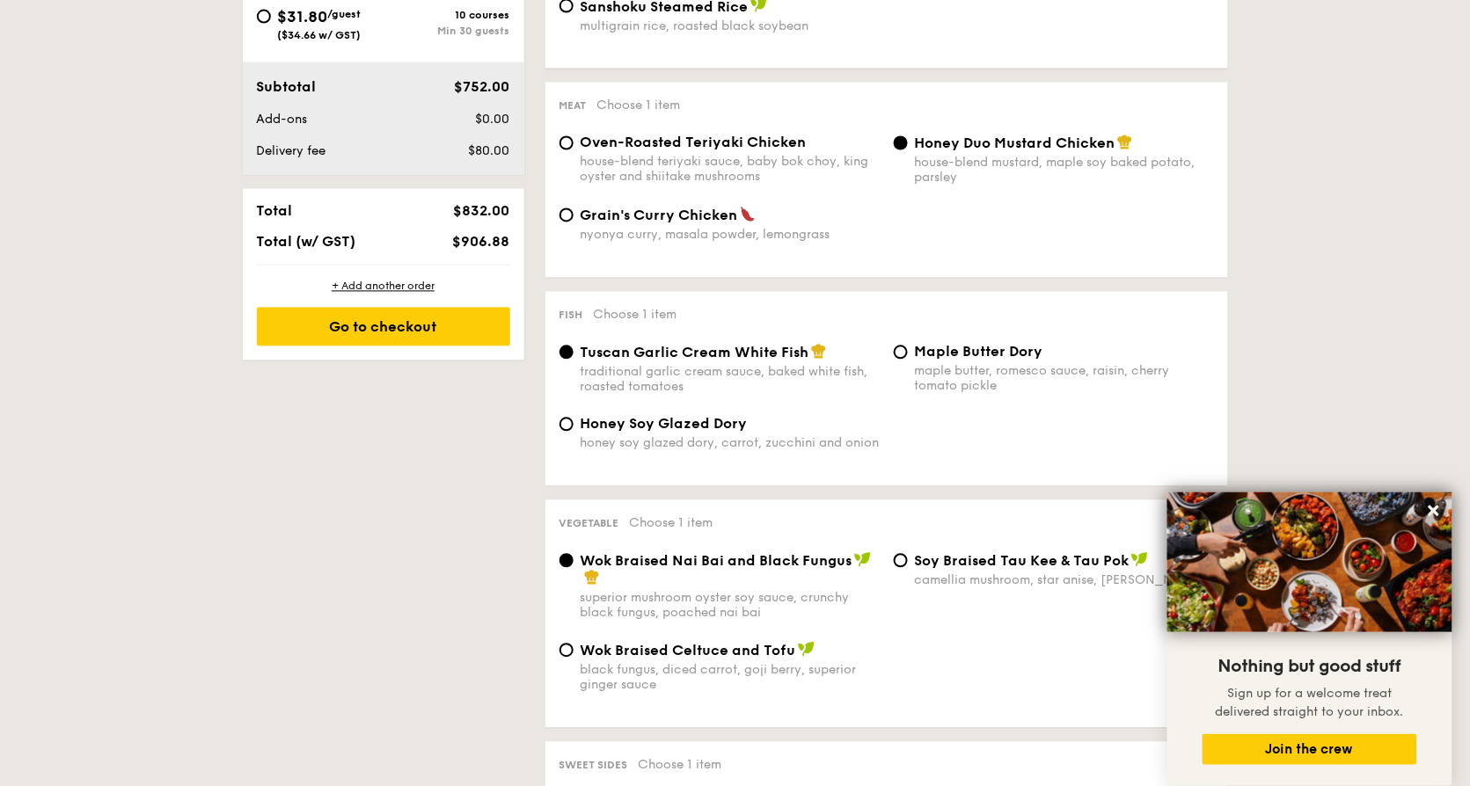
scroll to position [864, 0]
click at [899, 358] on input "Maple Butter Dory maple butter, romesco sauce, raisin, cherry tomato pickle" at bounding box center [901, 351] width 14 height 14
radio input "true"
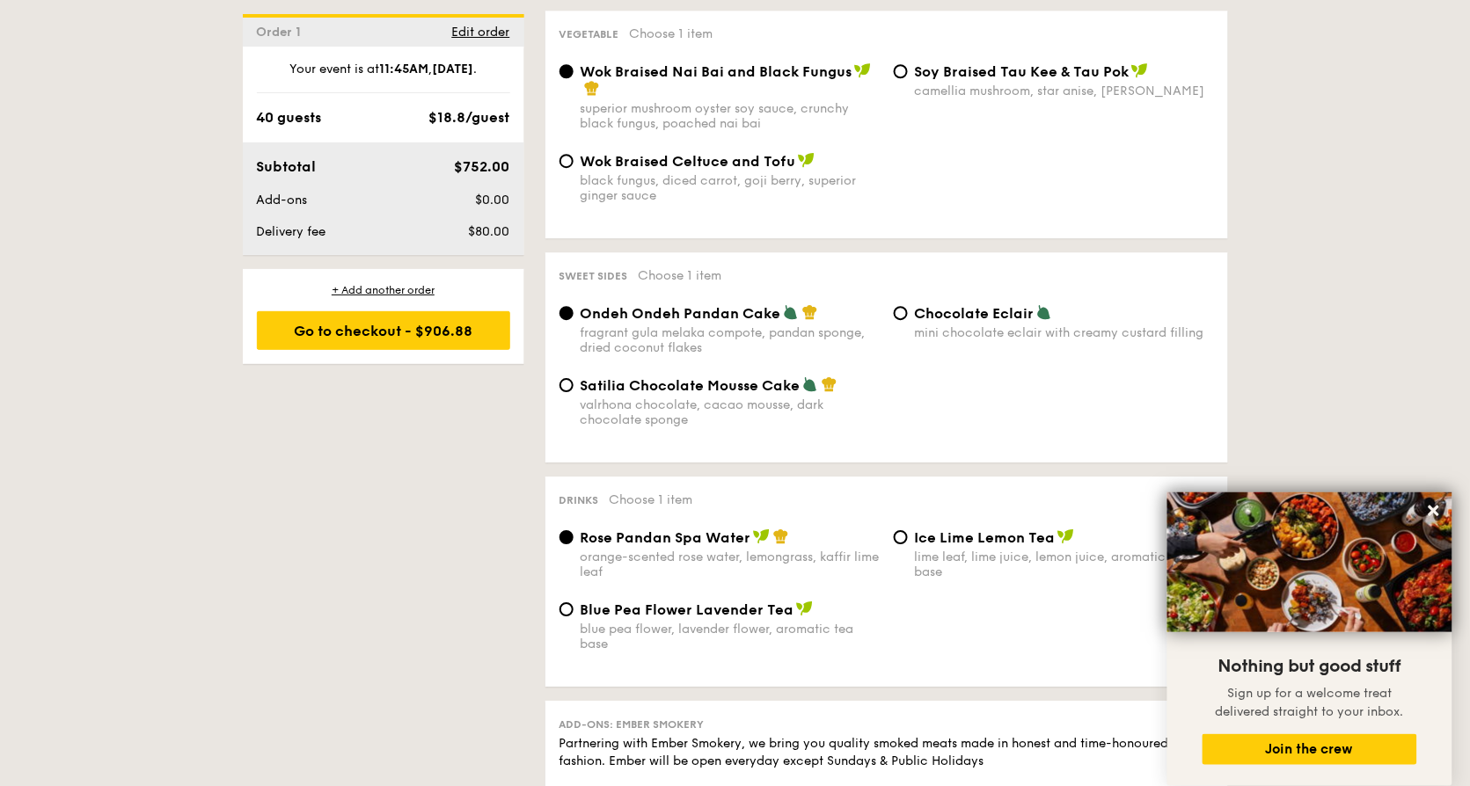
scroll to position [1353, 0]
click at [559, 391] on div "Satilia Chocolate Mousse Cake valrhona chocolate, cacao mousse, dark chocolate …" at bounding box center [719, 401] width 334 height 51
click at [581, 393] on span "Satilia Chocolate Mousse Cake" at bounding box center [690, 384] width 220 height 17
click at [573, 391] on input "Satilia Chocolate Mousse Cake valrhona chocolate, cacao mousse, dark chocolate …" at bounding box center [566, 384] width 14 height 14
radio input "true"
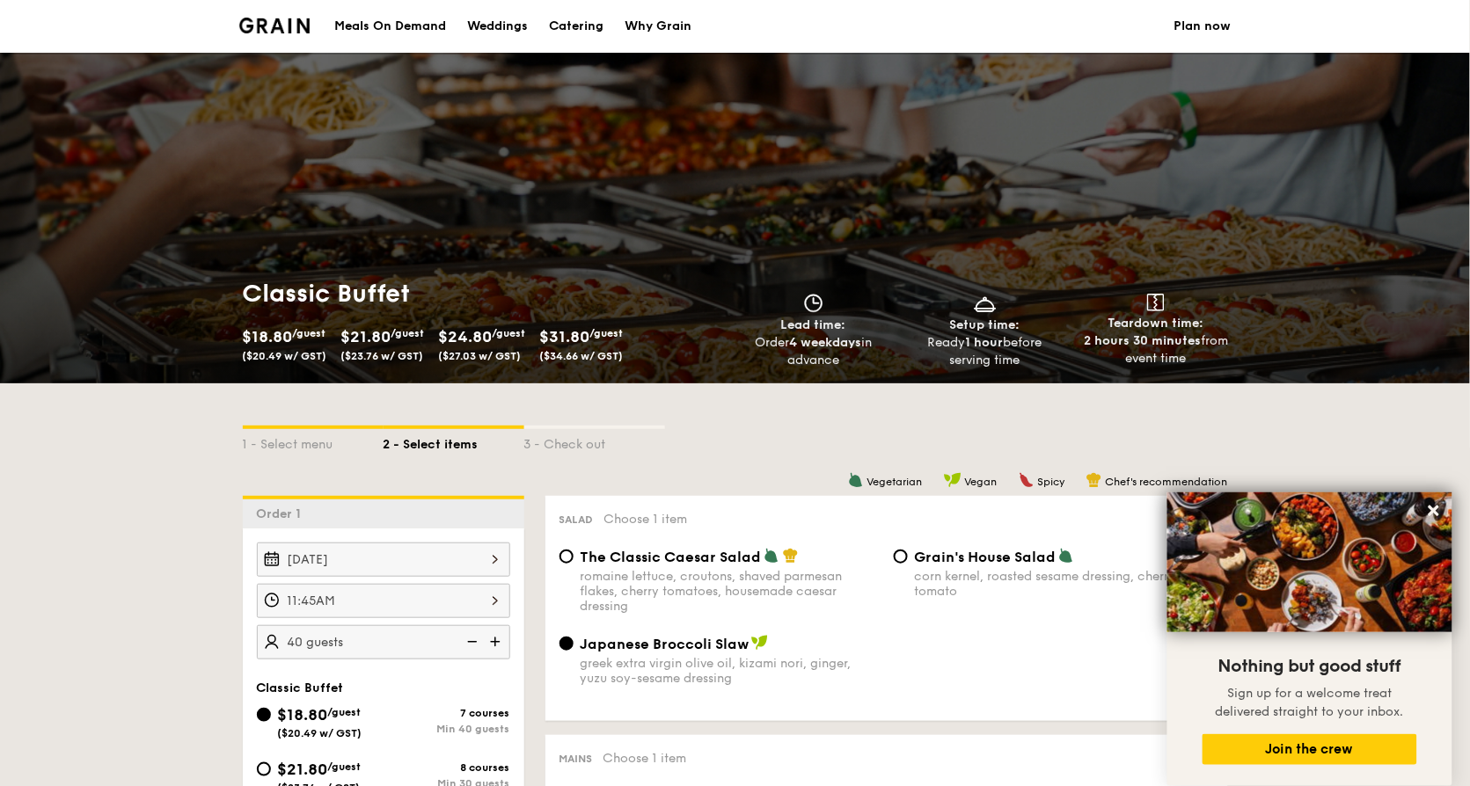
scroll to position [0, 0]
click at [1438, 513] on icon at bounding box center [1434, 511] width 16 height 16
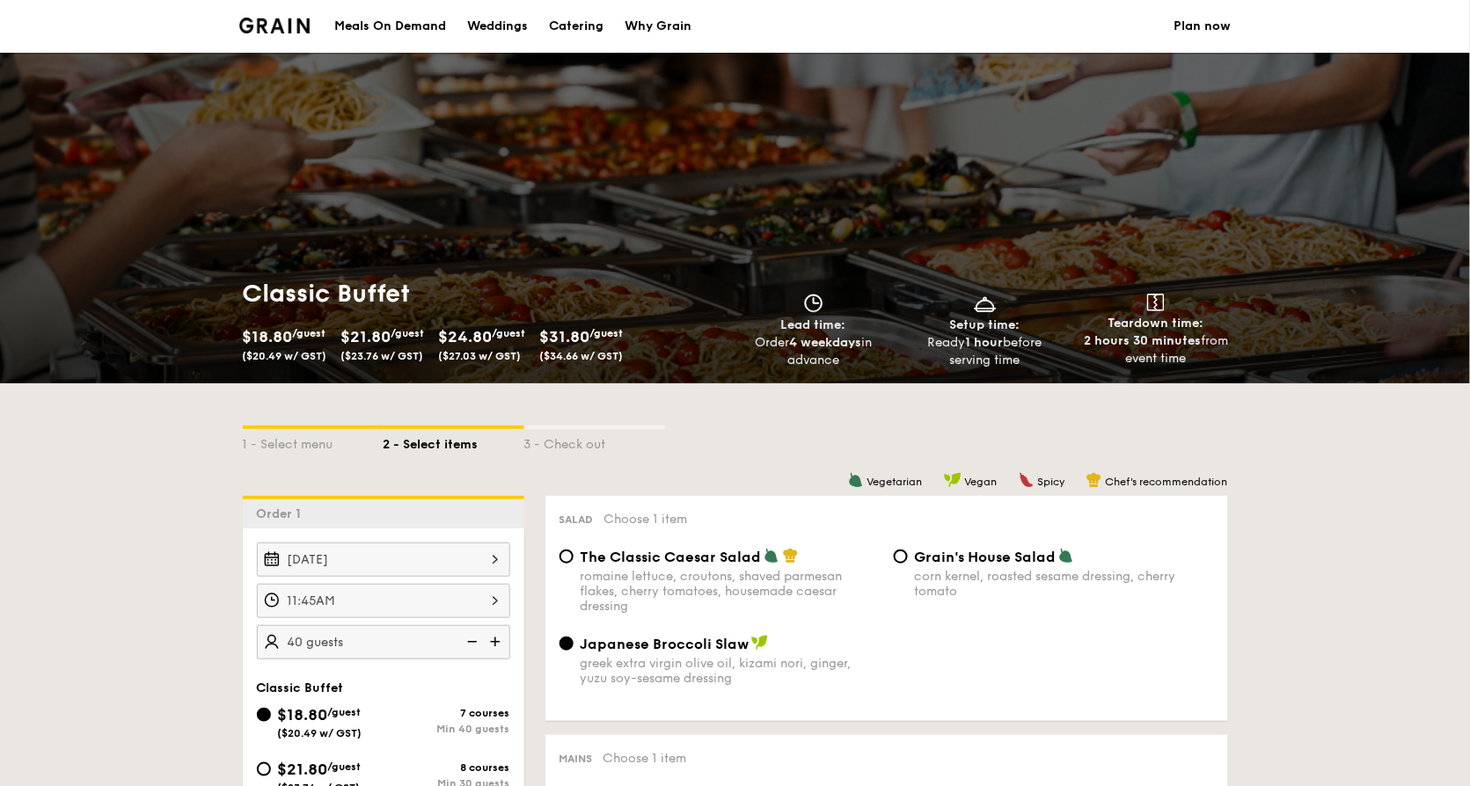
scroll to position [640, 0]
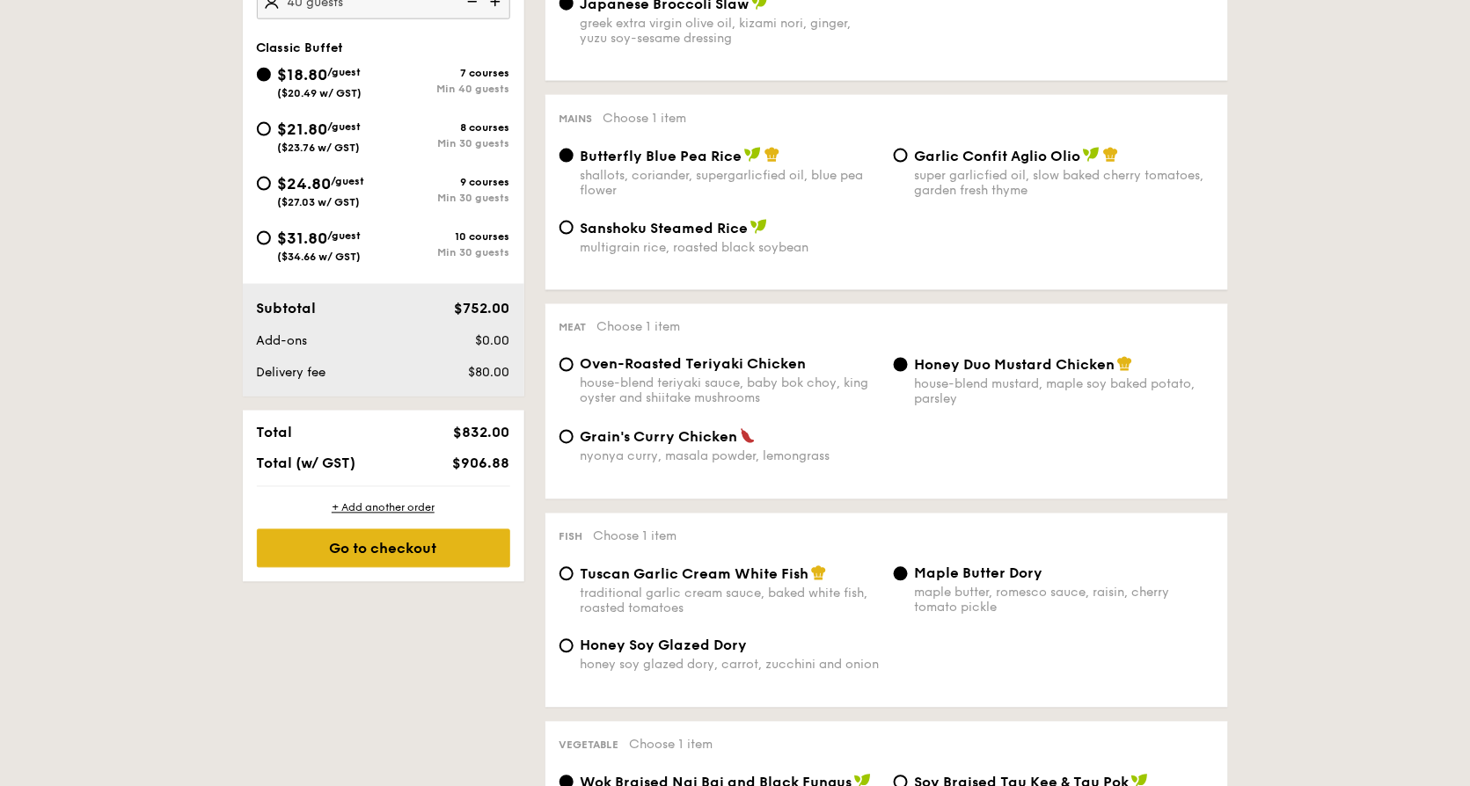
click at [454, 554] on div "Go to checkout" at bounding box center [383, 548] width 253 height 39
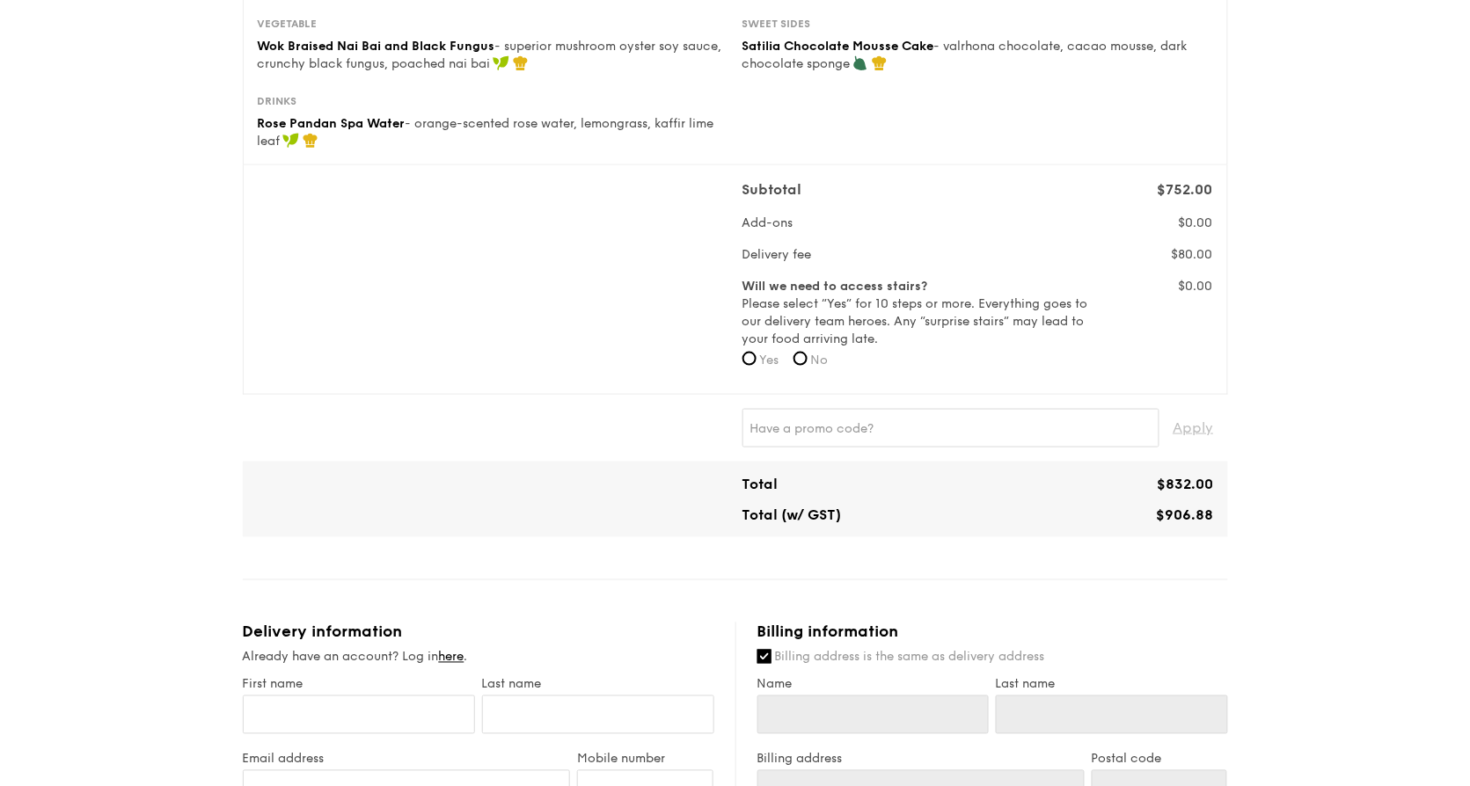
scroll to position [434, 0]
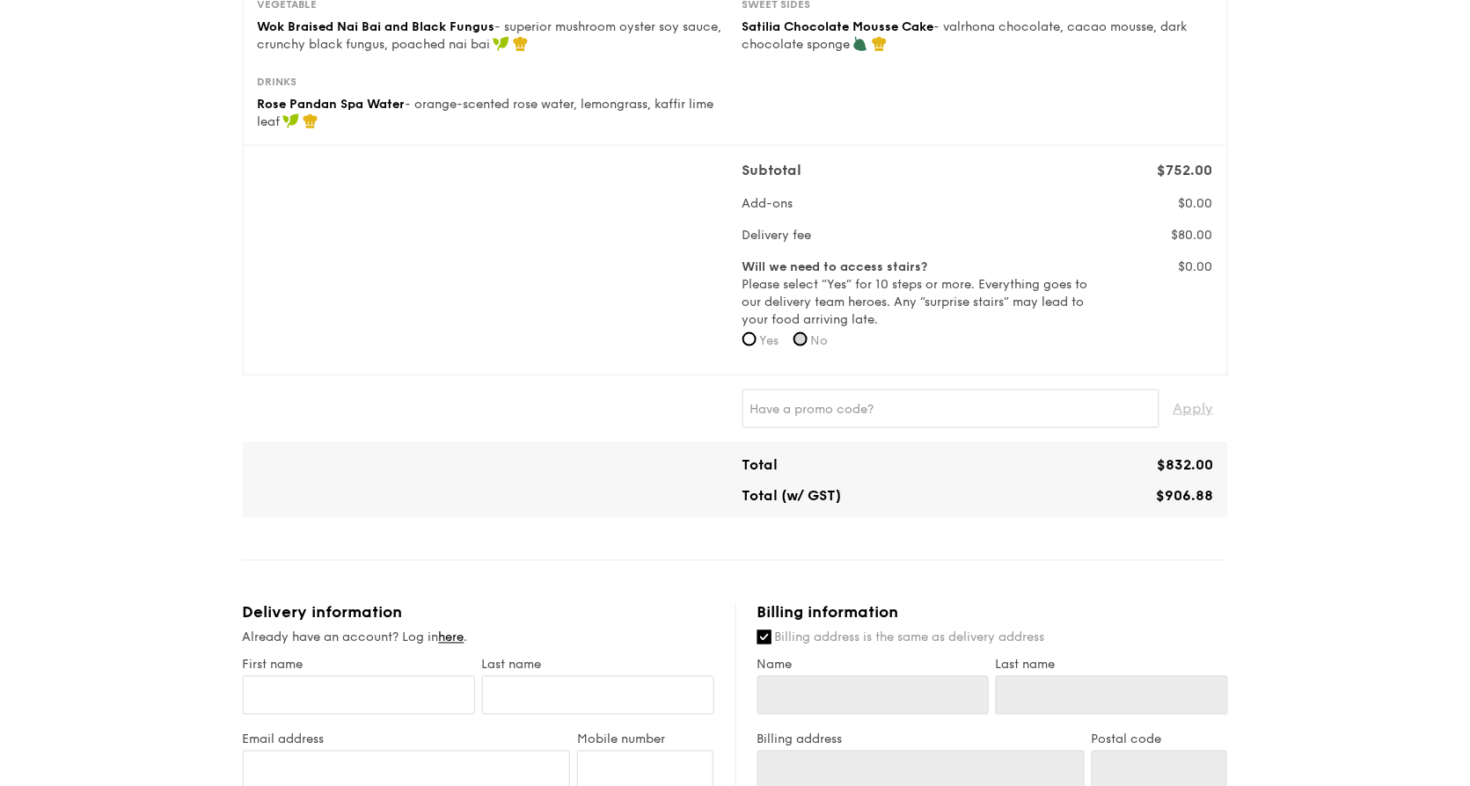
click at [799, 336] on input "No" at bounding box center [800, 339] width 14 height 14
radio input "true"
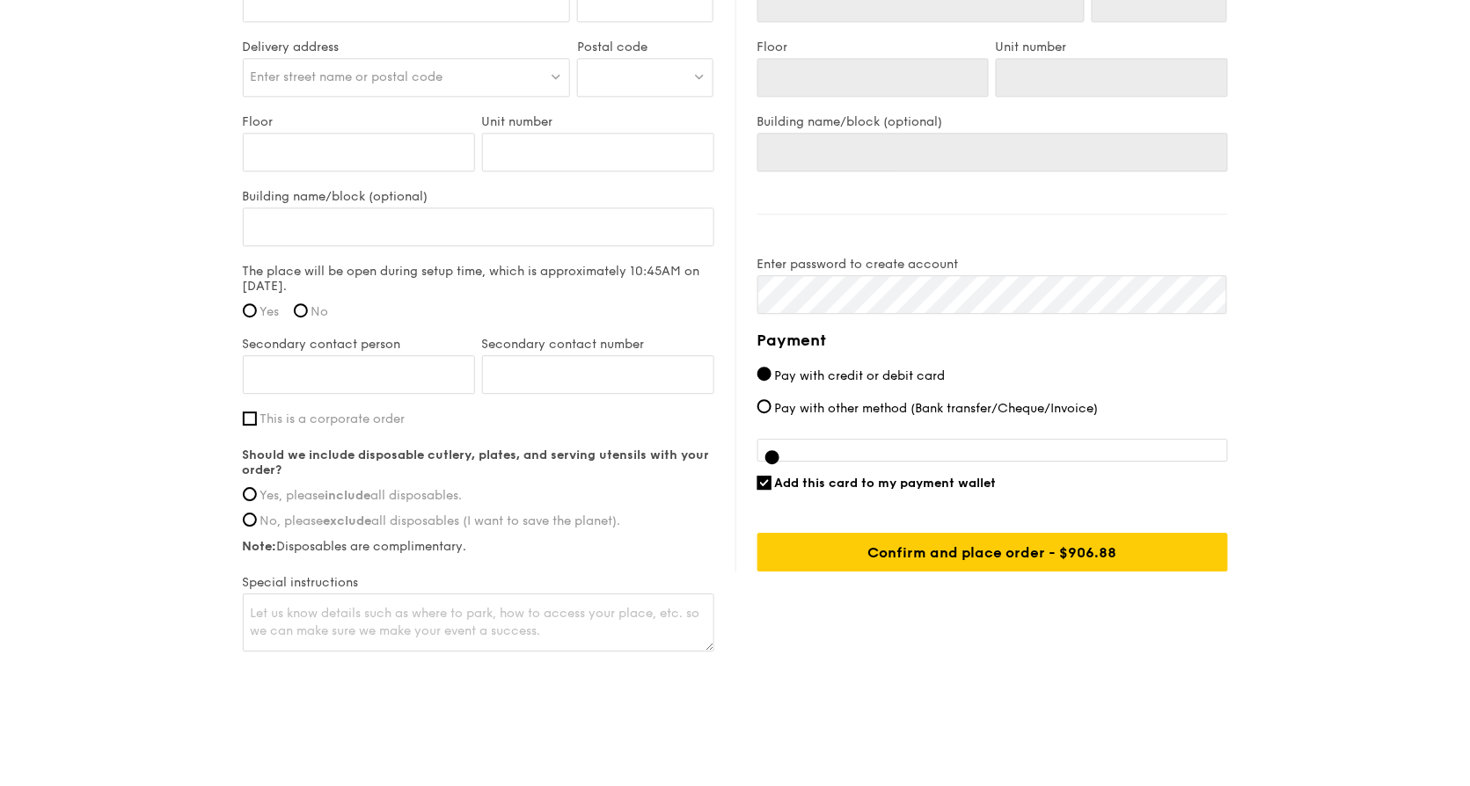
scroll to position [1198, 0]
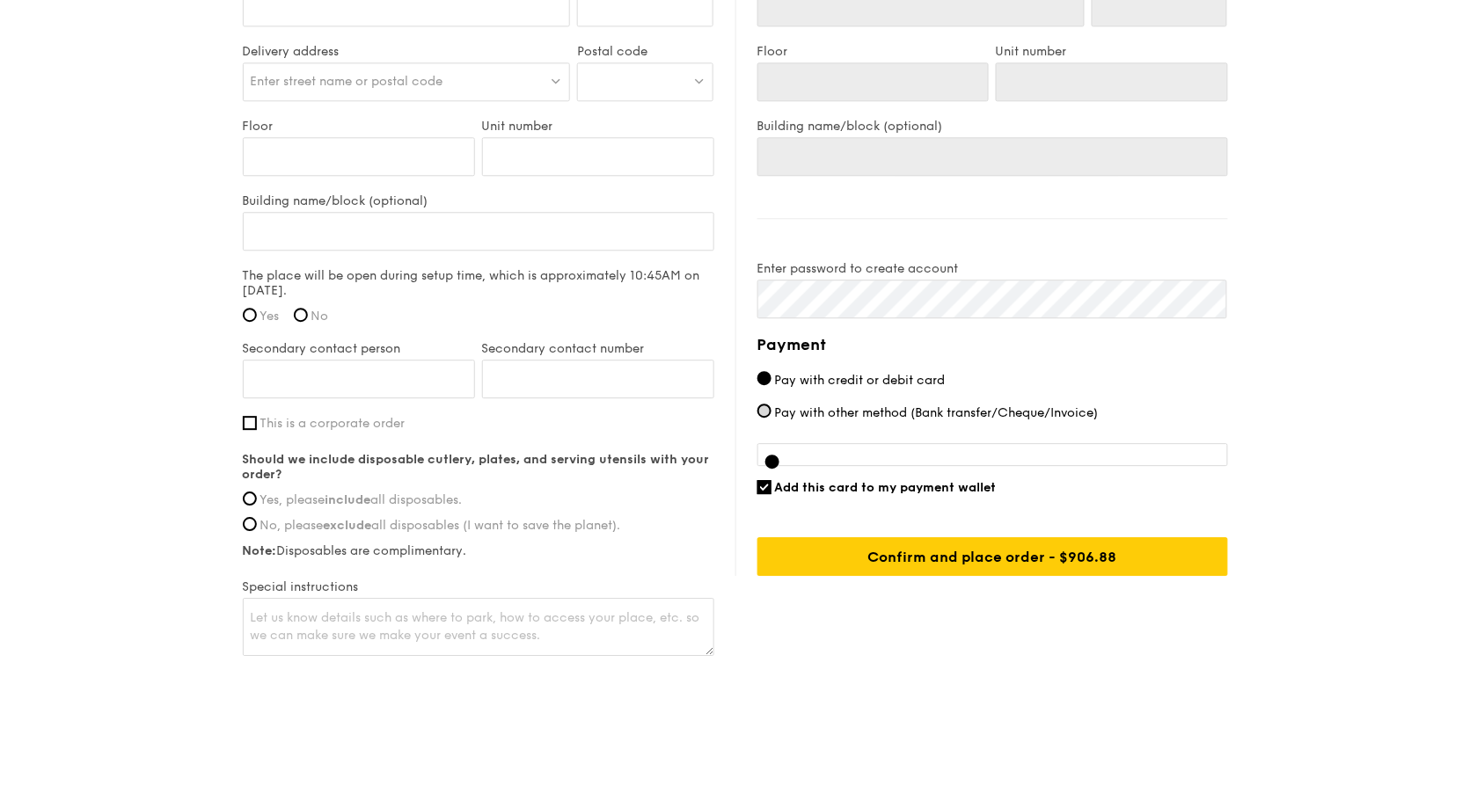
click at [767, 406] on input "Pay with other method (Bank transfer/Cheque/Invoice)" at bounding box center [764, 411] width 14 height 14
radio input "true"
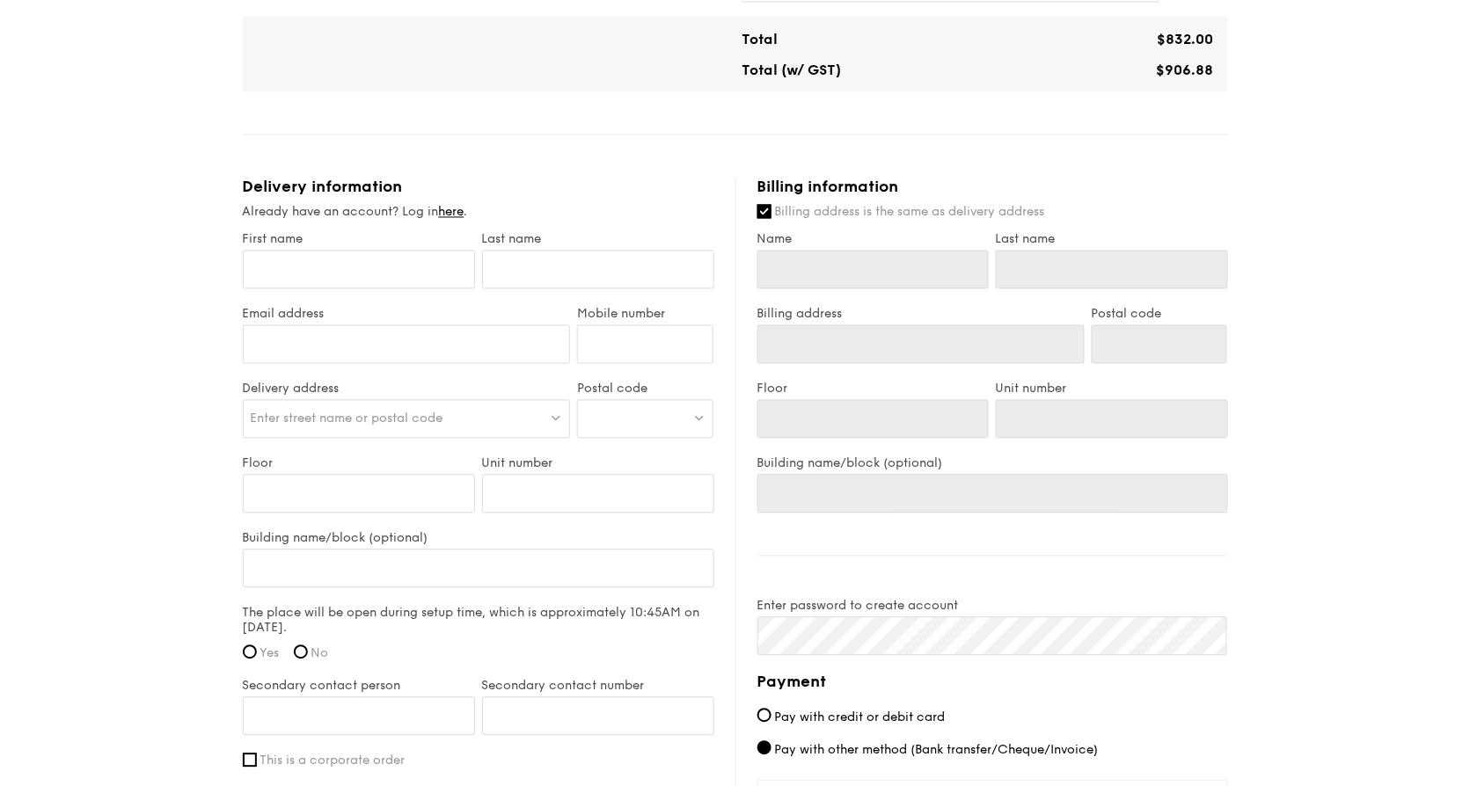
scroll to position [858, 0]
click at [770, 209] on input "Billing address is the same as delivery address" at bounding box center [764, 214] width 14 height 14
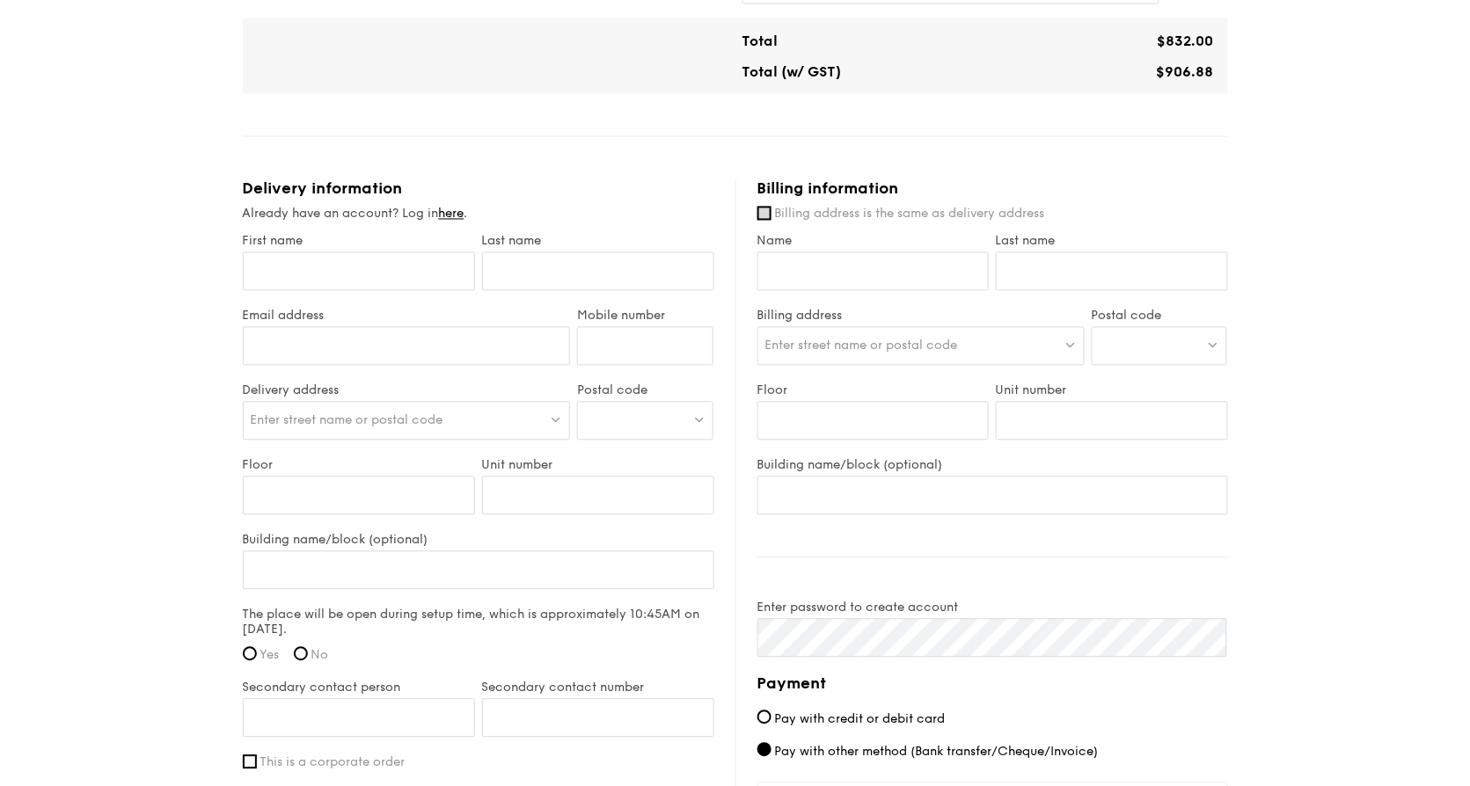
click at [766, 210] on input "Billing address is the same as delivery address" at bounding box center [764, 214] width 14 height 14
checkbox input "true"
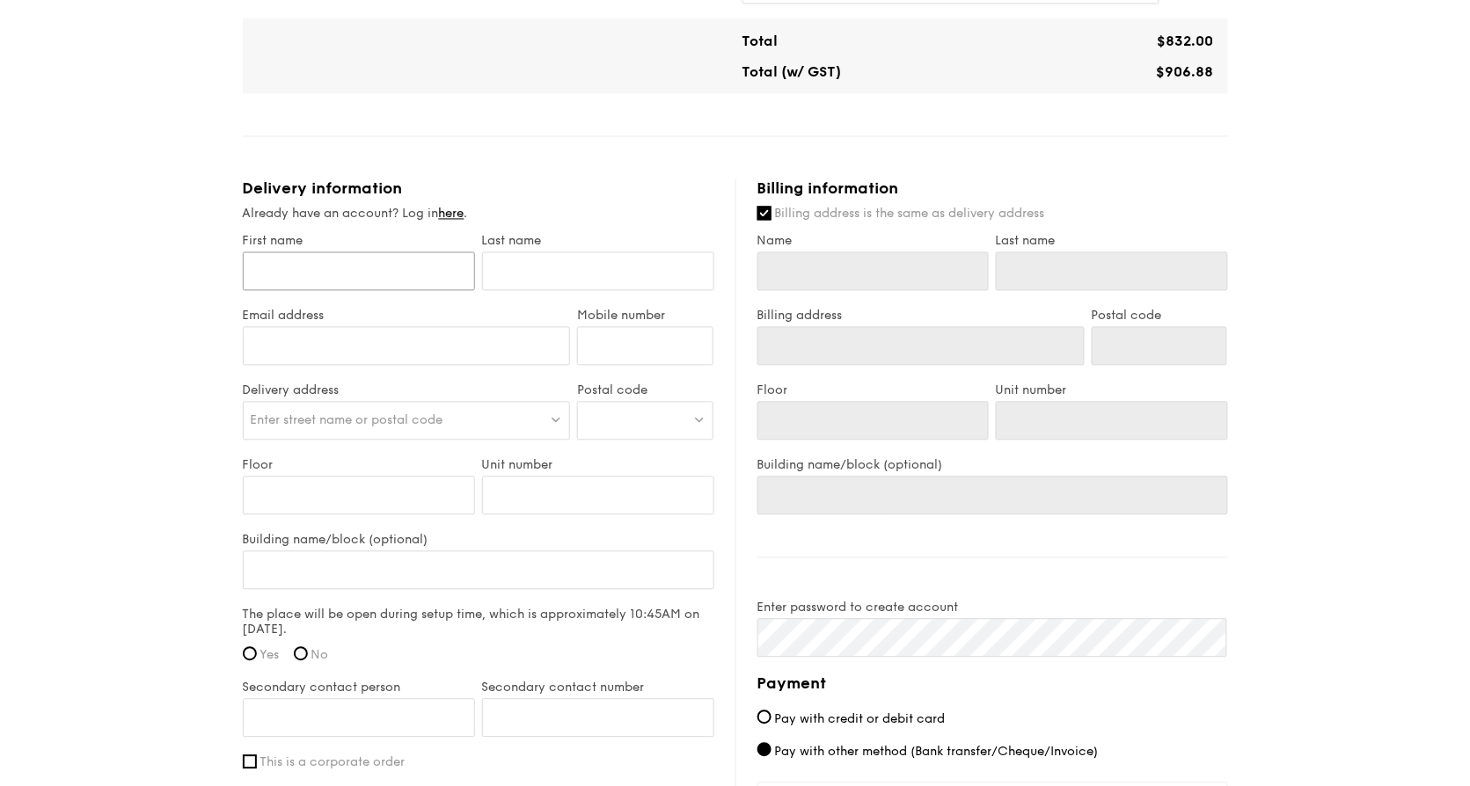
type input "S"
type input "Sp"
type input "Spe"
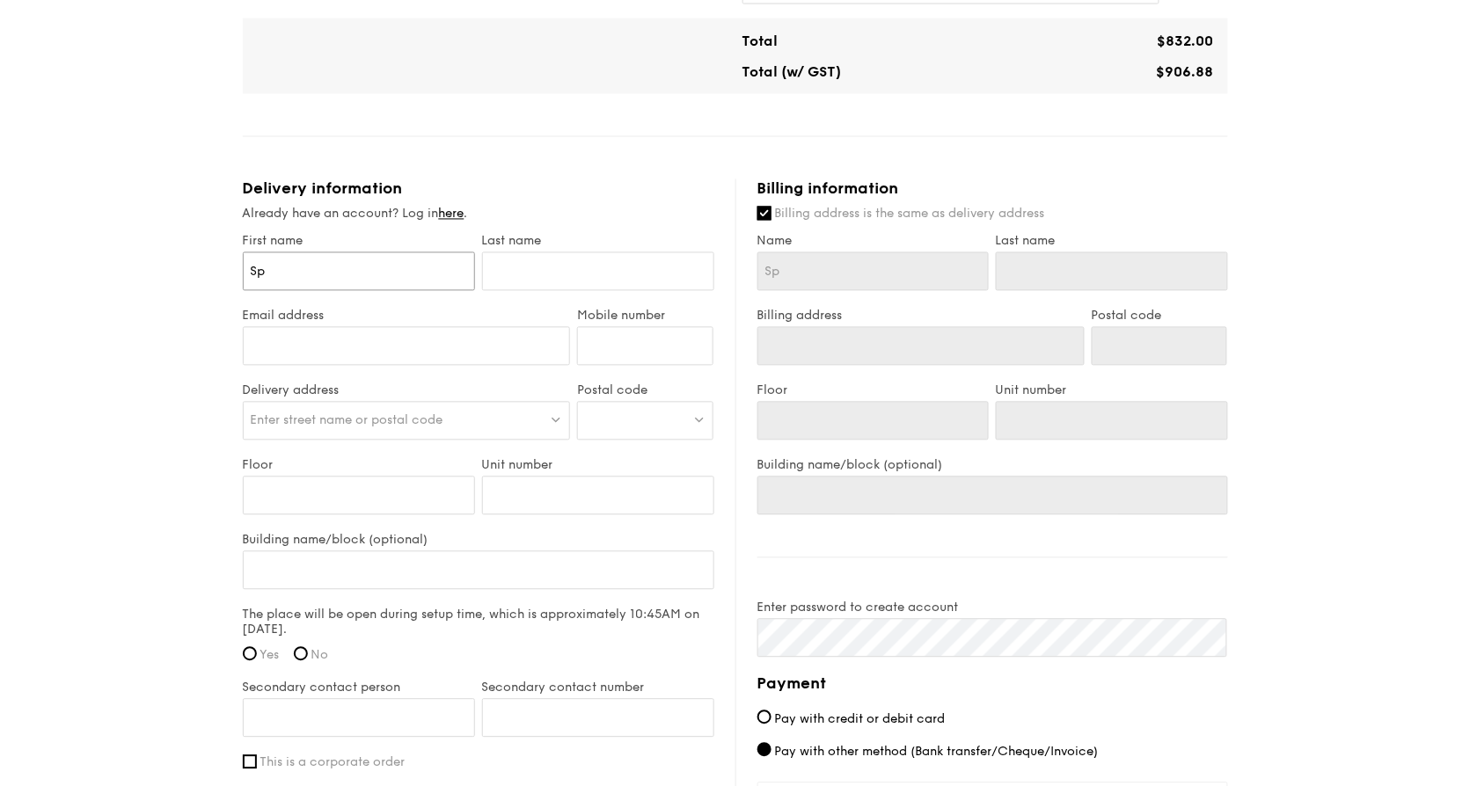
type input "Spe"
type input "Spen"
type input "Spe"
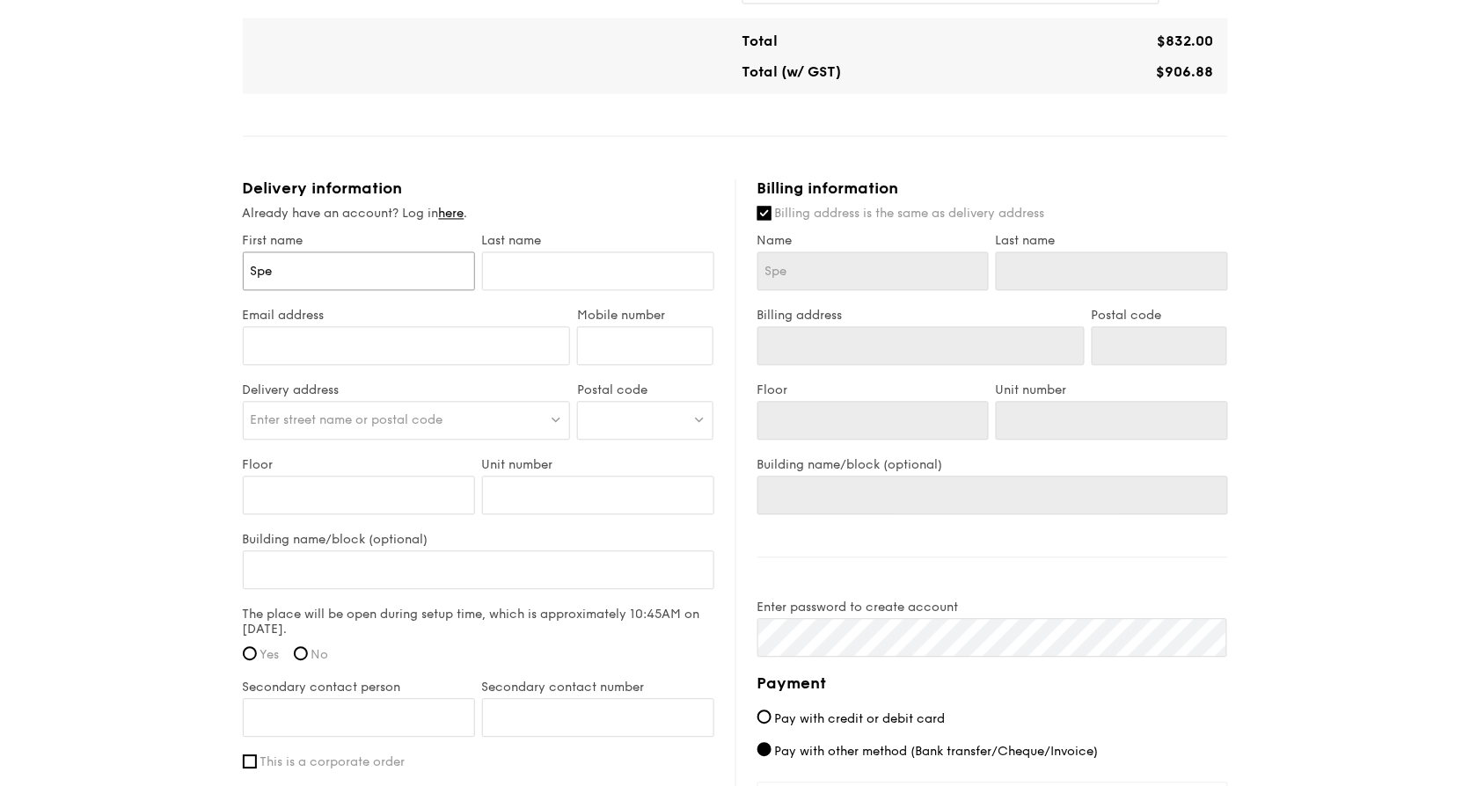
type input "Sp"
type input "S"
type input "Sh"
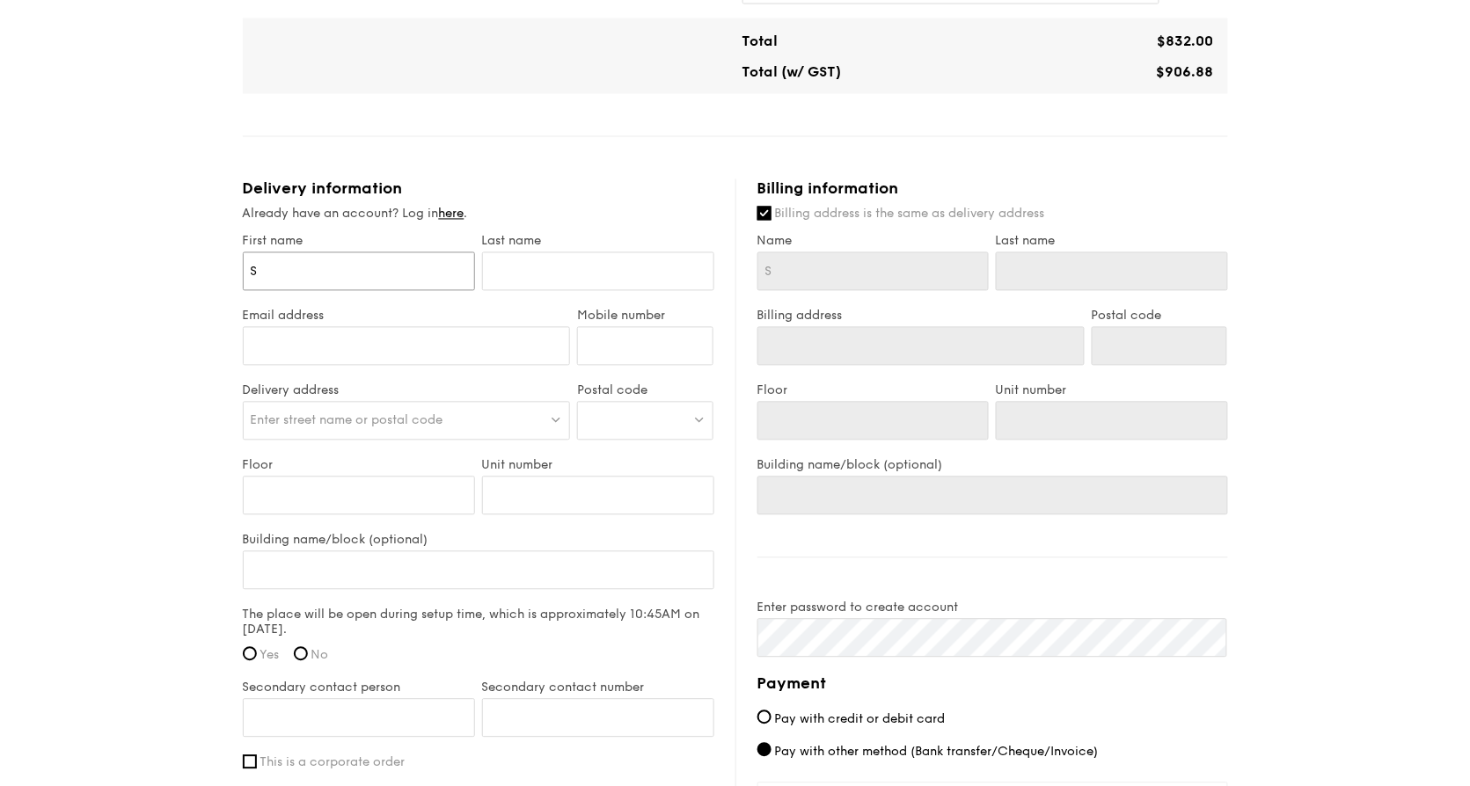
type input "Sh"
type input "She"
type input "[PERSON_NAME]"
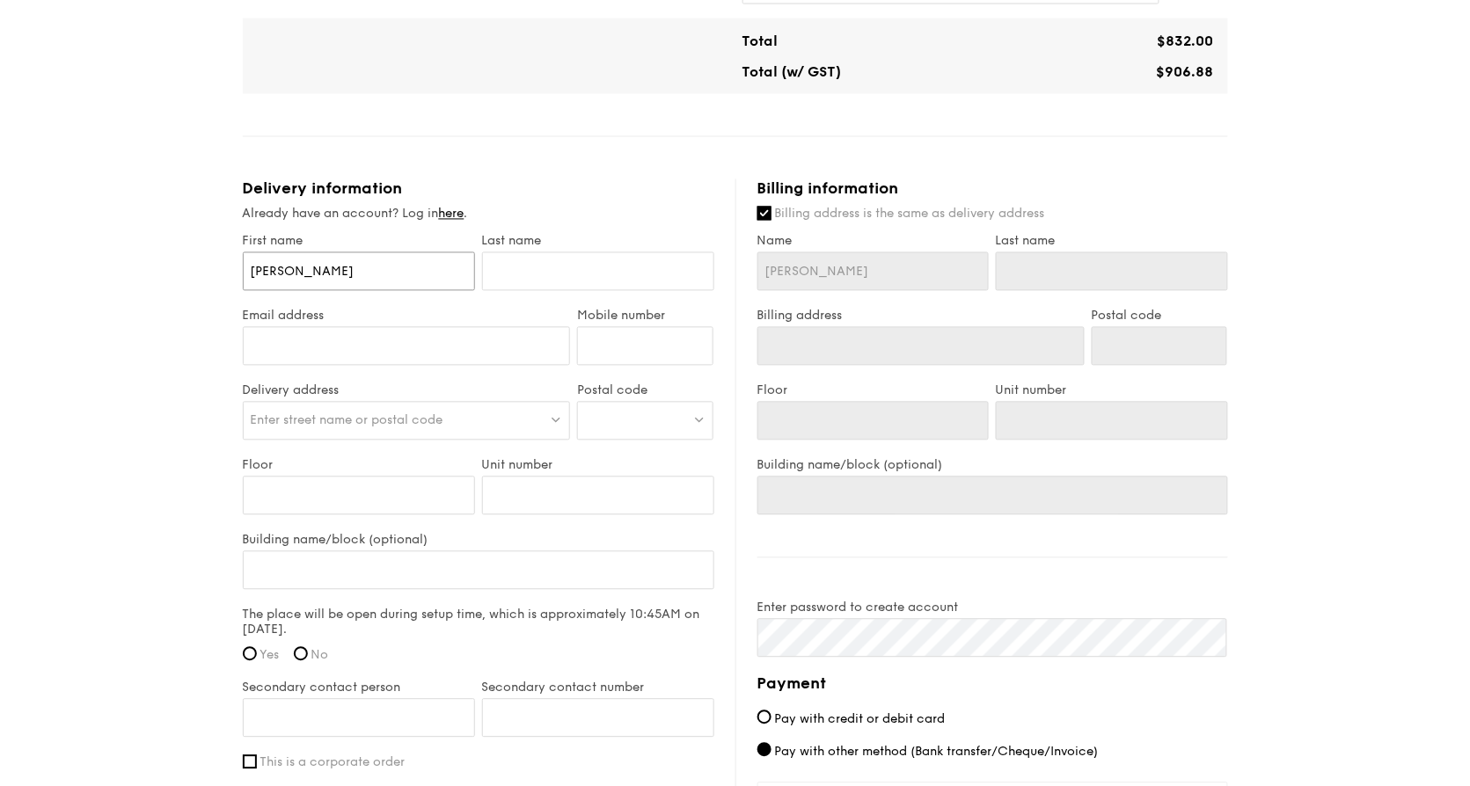
type input "Sheng"
type input "[PERSON_NAME]"
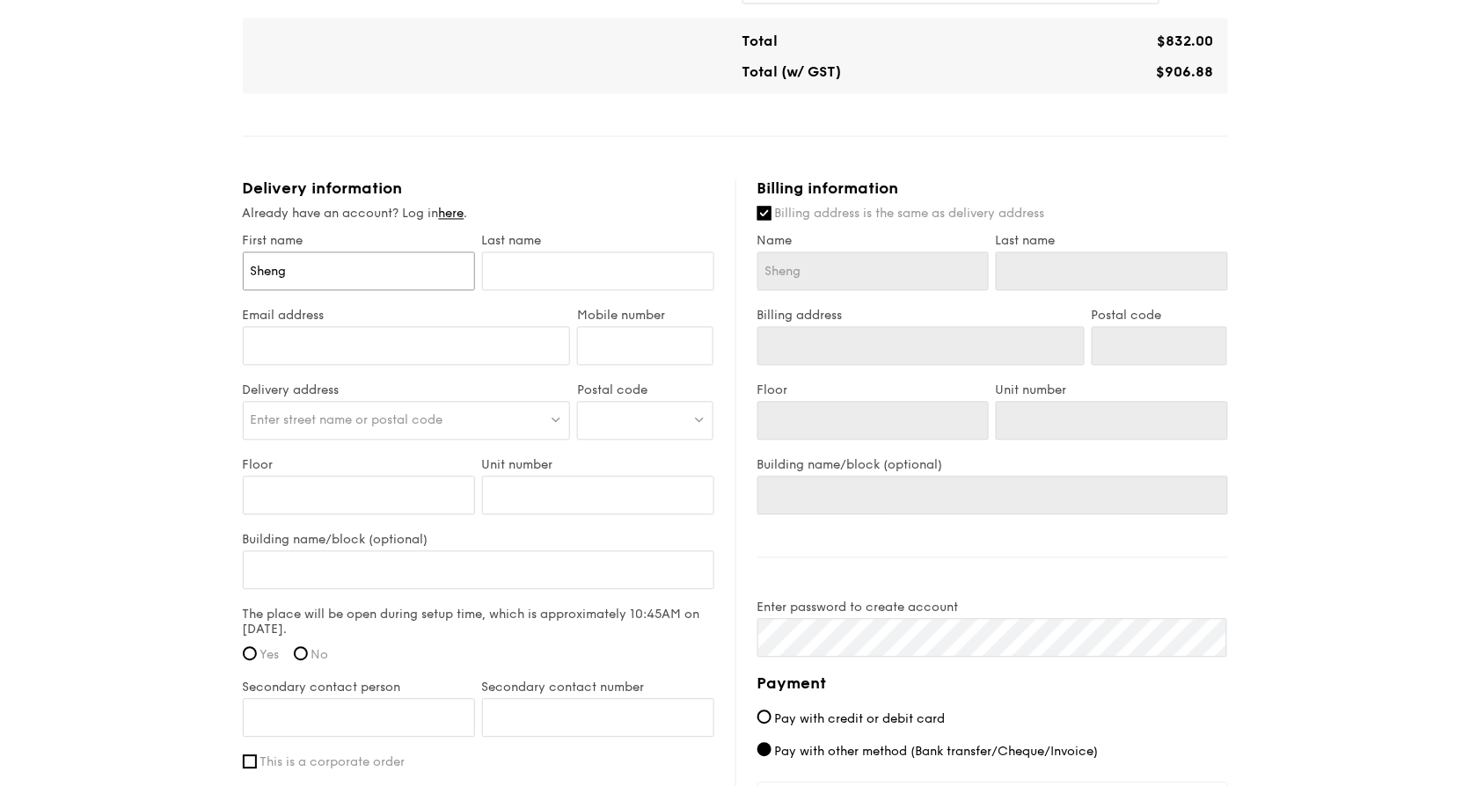
type input "[PERSON_NAME]"
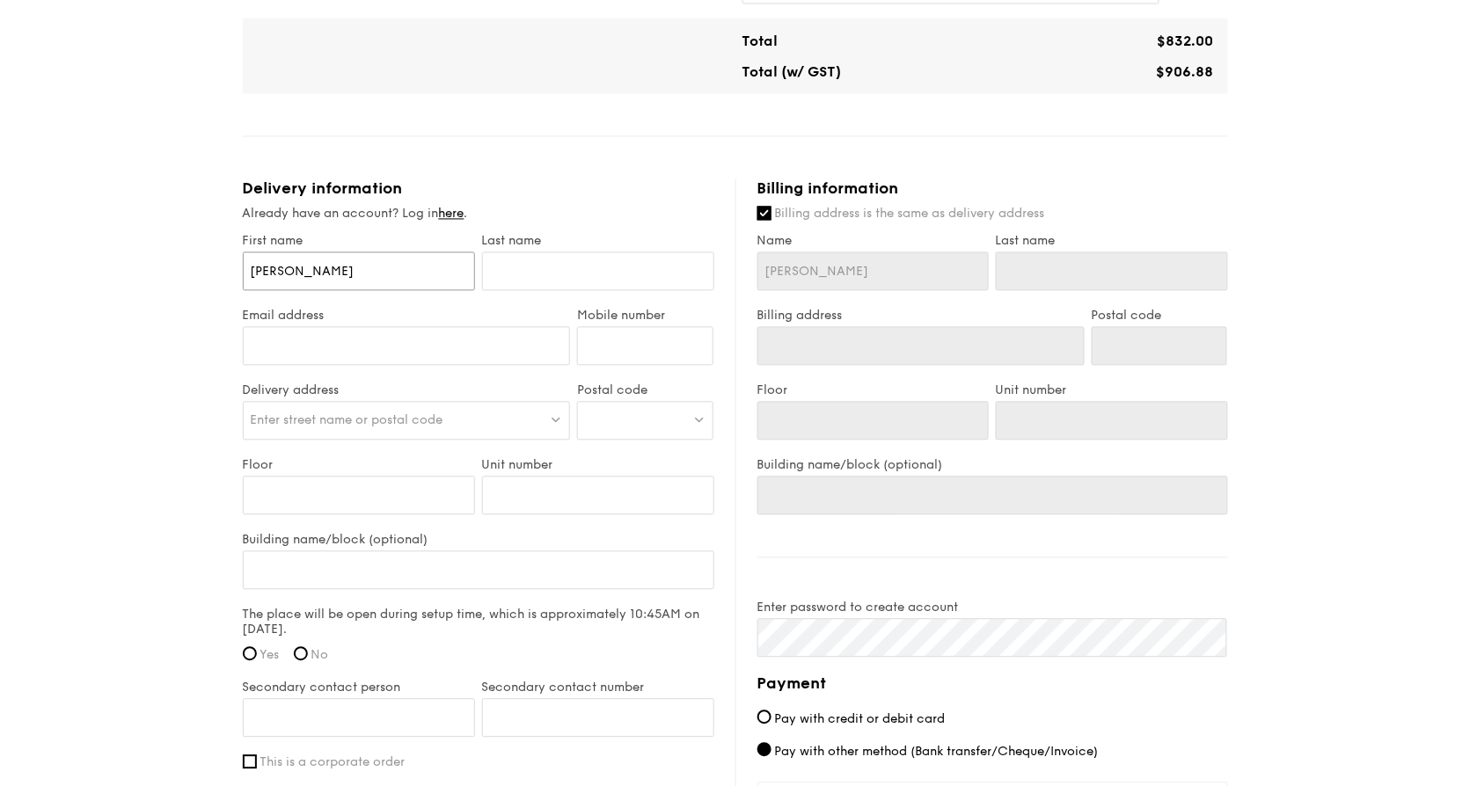
type input "[PERSON_NAME]"
type input "W"
type input "Wo"
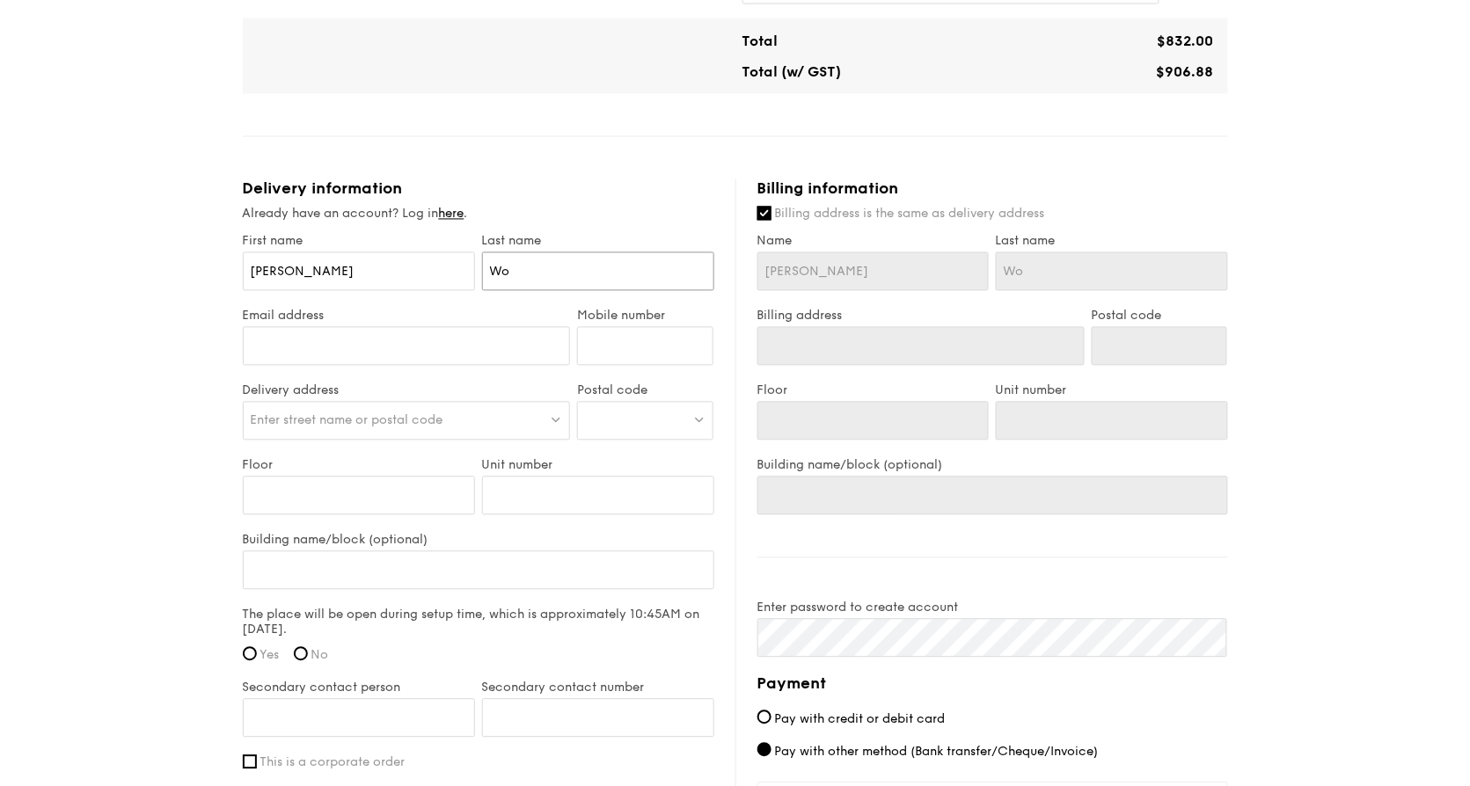
type input "Won"
type input "[PERSON_NAME]"
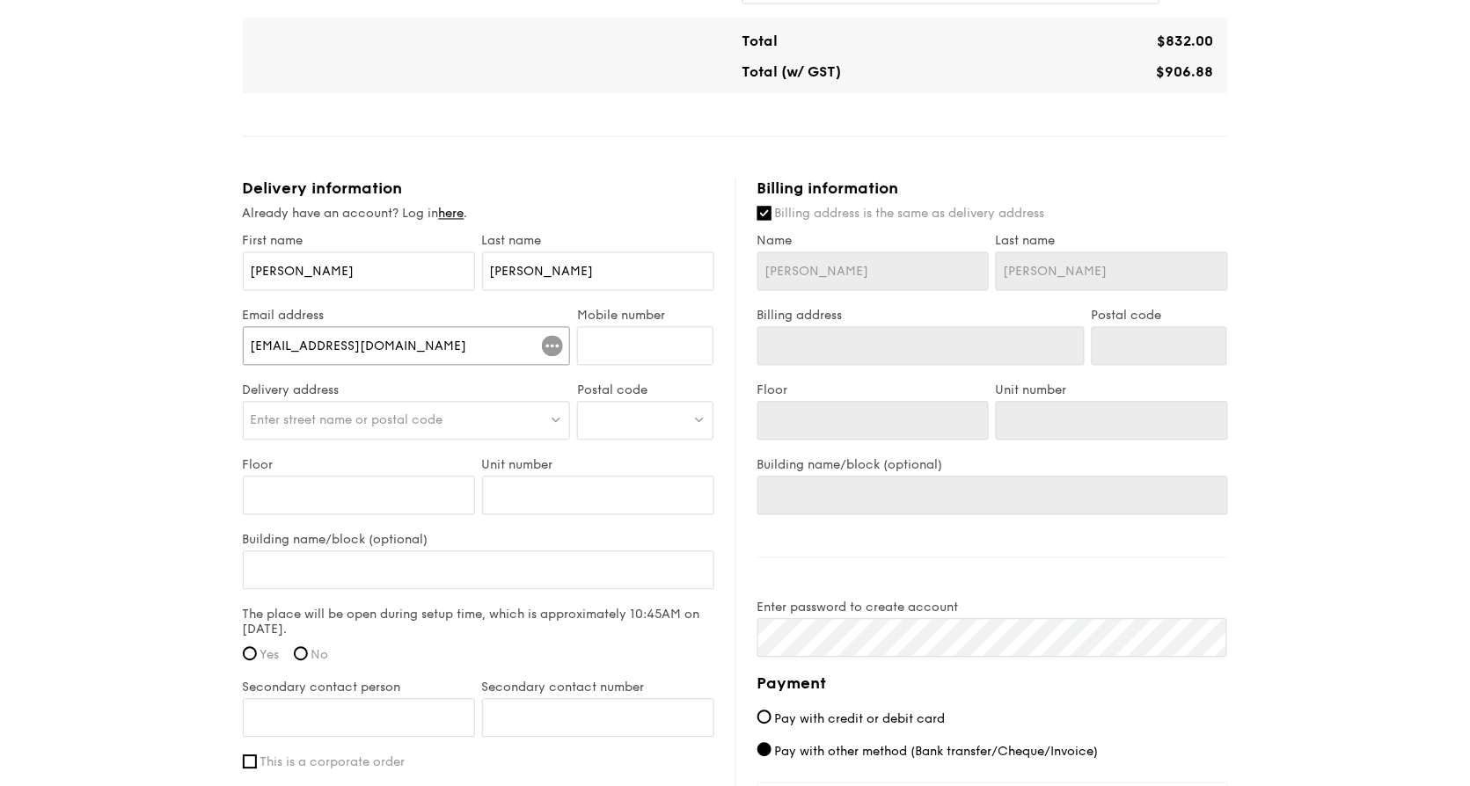
type input "[EMAIL_ADDRESS][DOMAIN_NAME]"
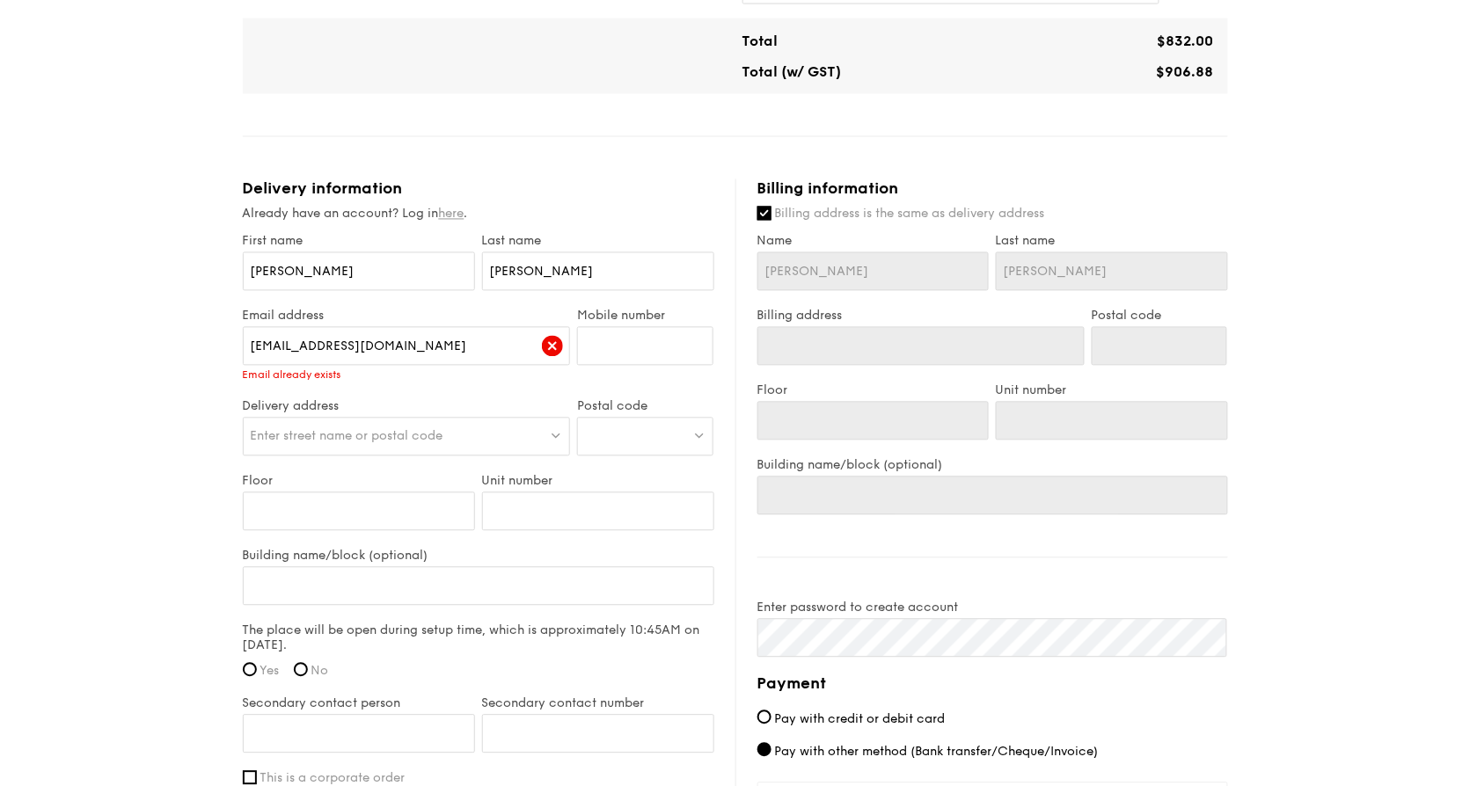
drag, startPoint x: 442, startPoint y: 210, endPoint x: 464, endPoint y: 210, distance: 22.0
click at [456, 210] on div "Already have an account? Log in here ." at bounding box center [478, 215] width 471 height 18
click at [464, 210] on link "here" at bounding box center [452, 214] width 26 height 15
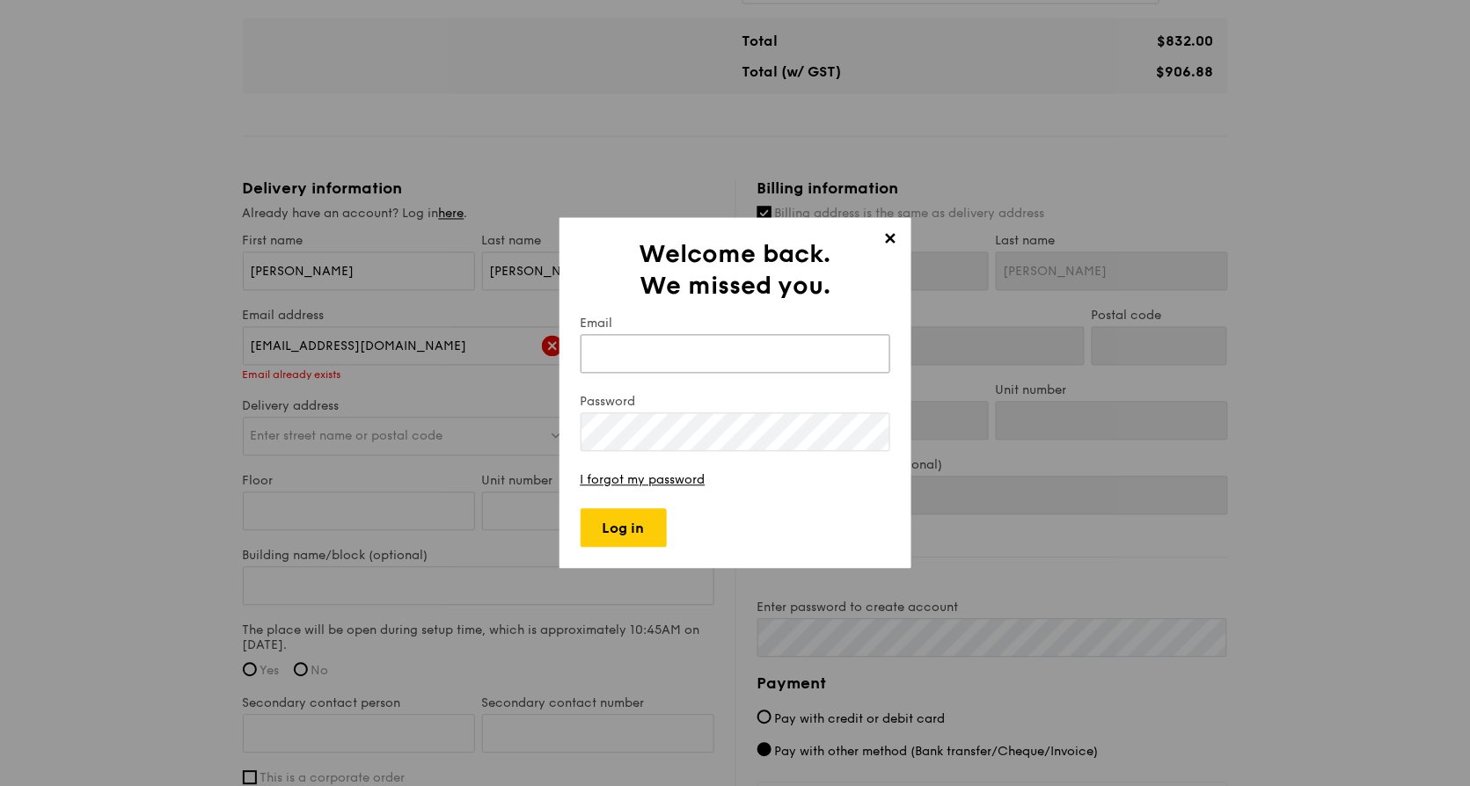
type input "[EMAIL_ADDRESS][DOMAIN_NAME]"
click at [641, 518] on input "Log in" at bounding box center [623, 527] width 86 height 39
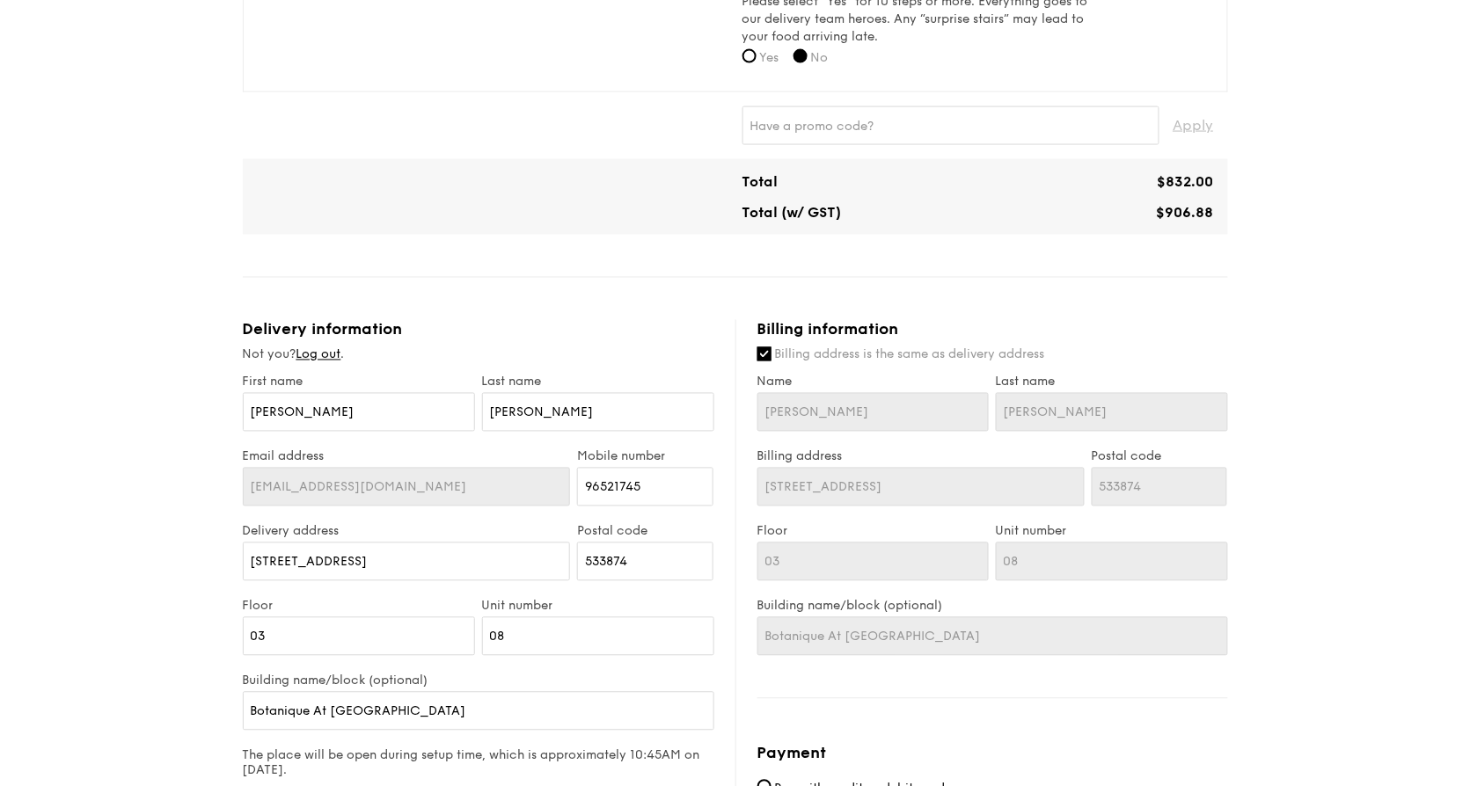
scroll to position [857, 0]
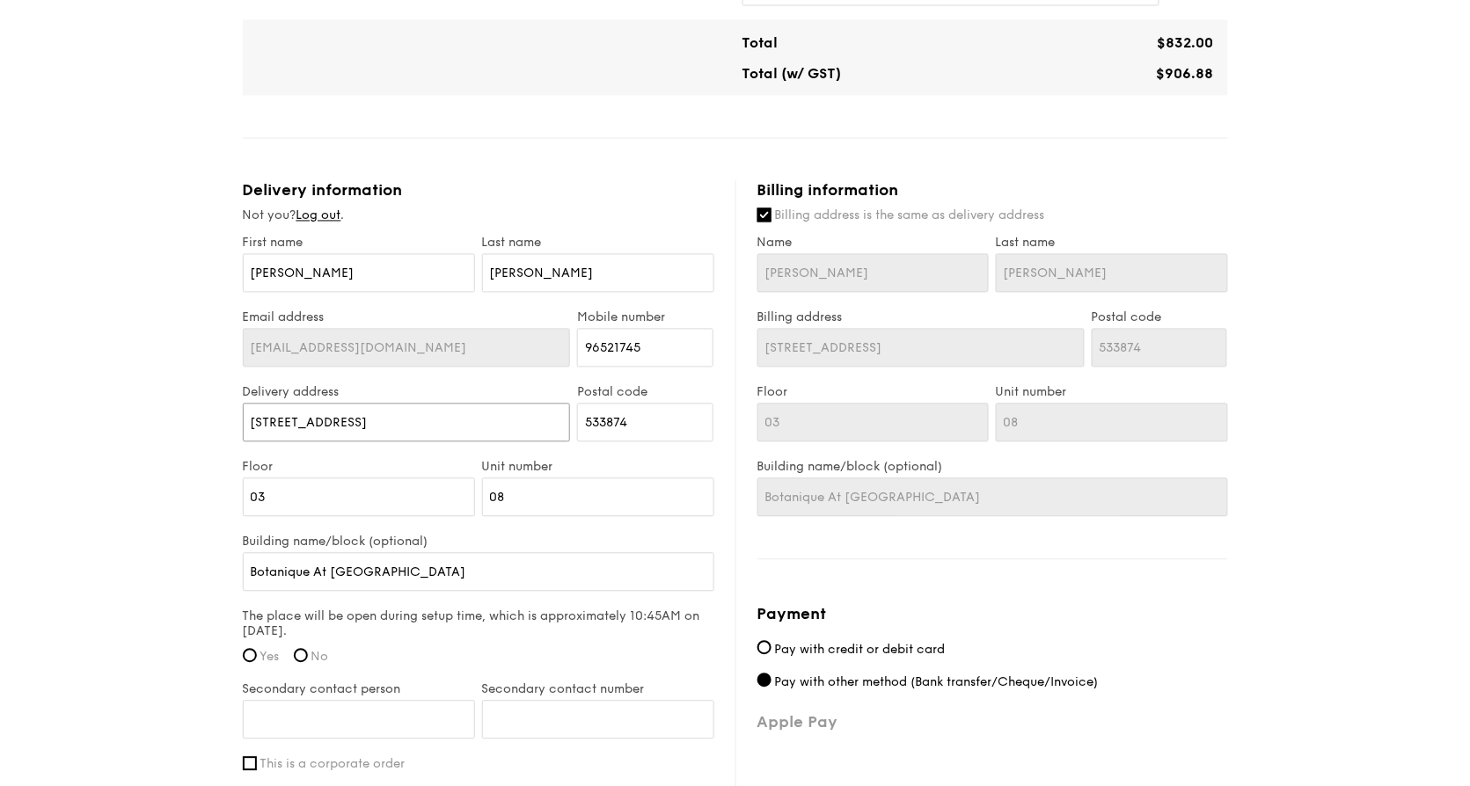
click at [456, 423] on input "[STREET_ADDRESS]" at bounding box center [407, 423] width 328 height 39
click at [379, 417] on input "[STREET_ADDRESS]" at bounding box center [407, 423] width 328 height 39
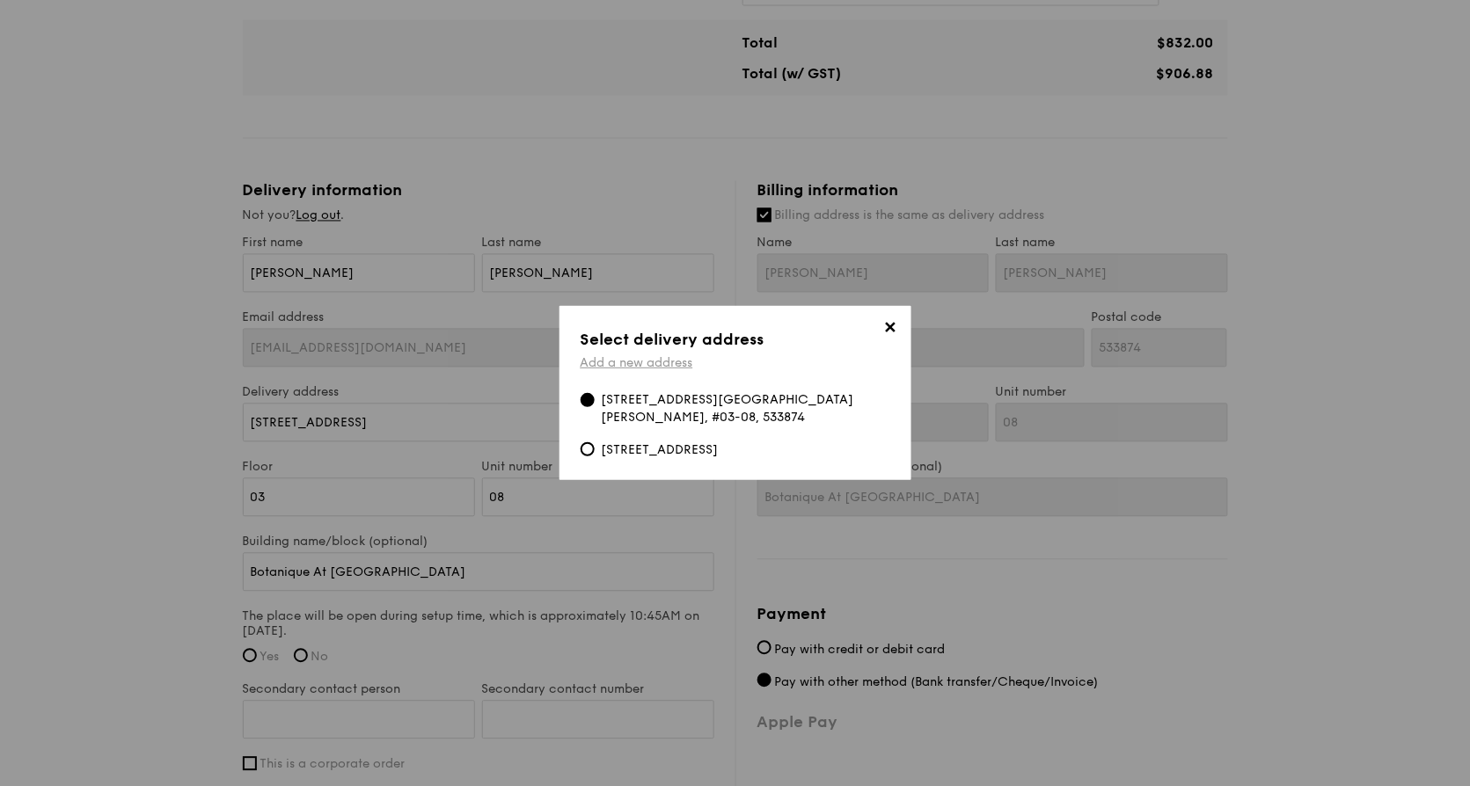
click at [659, 361] on link "Add a new address" at bounding box center [636, 362] width 113 height 15
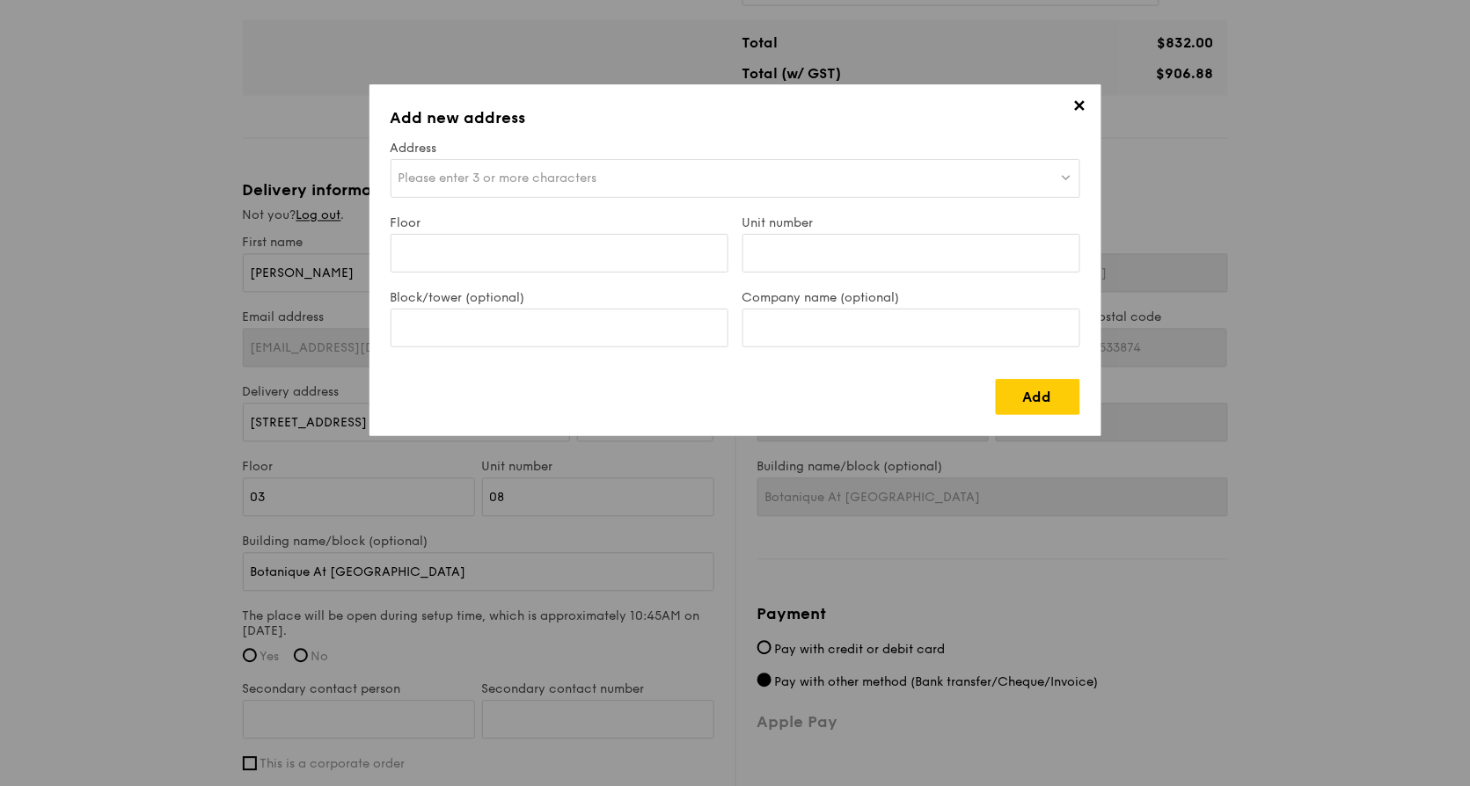
click at [517, 173] on span "Please enter 3 or more characters" at bounding box center [497, 178] width 199 height 15
click at [517, 173] on input "search" at bounding box center [735, 179] width 688 height 39
